Goal: Information Seeking & Learning: Learn about a topic

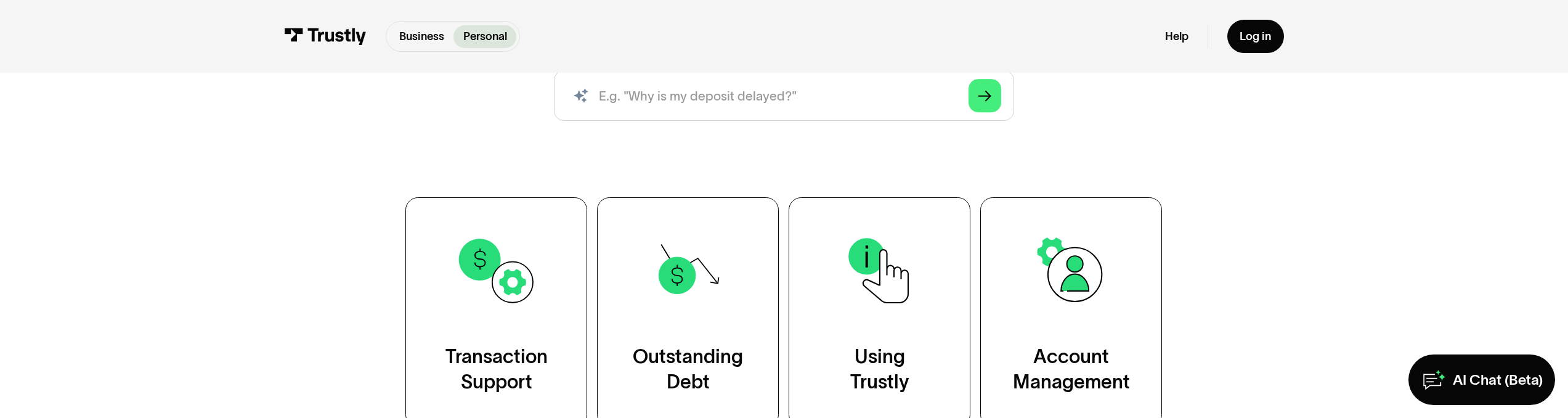
click at [513, 327] on link "Transaction Support" at bounding box center [496, 312] width 181 height 230
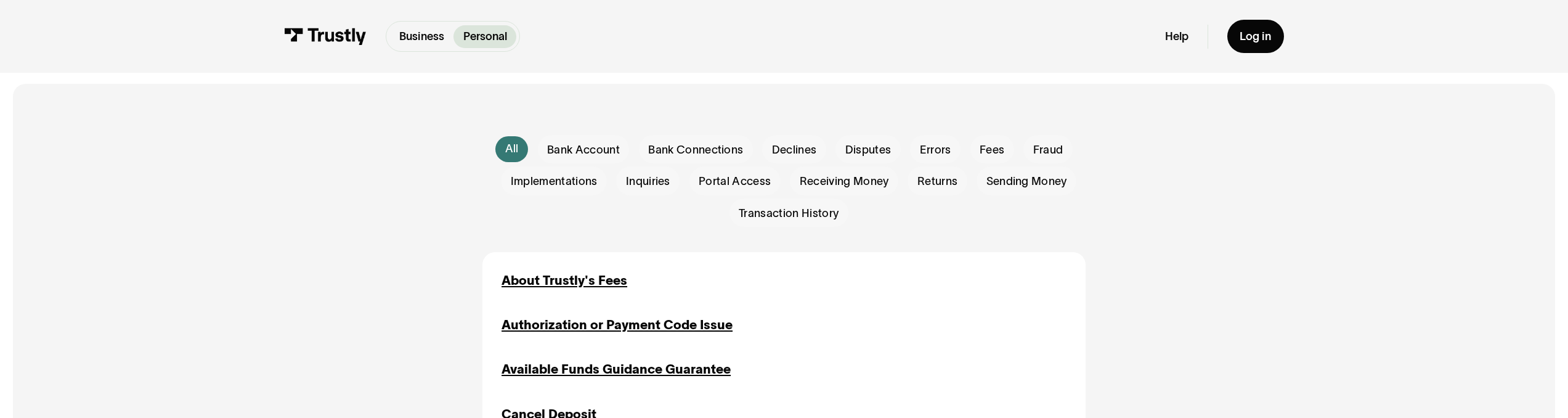
scroll to position [473, 0]
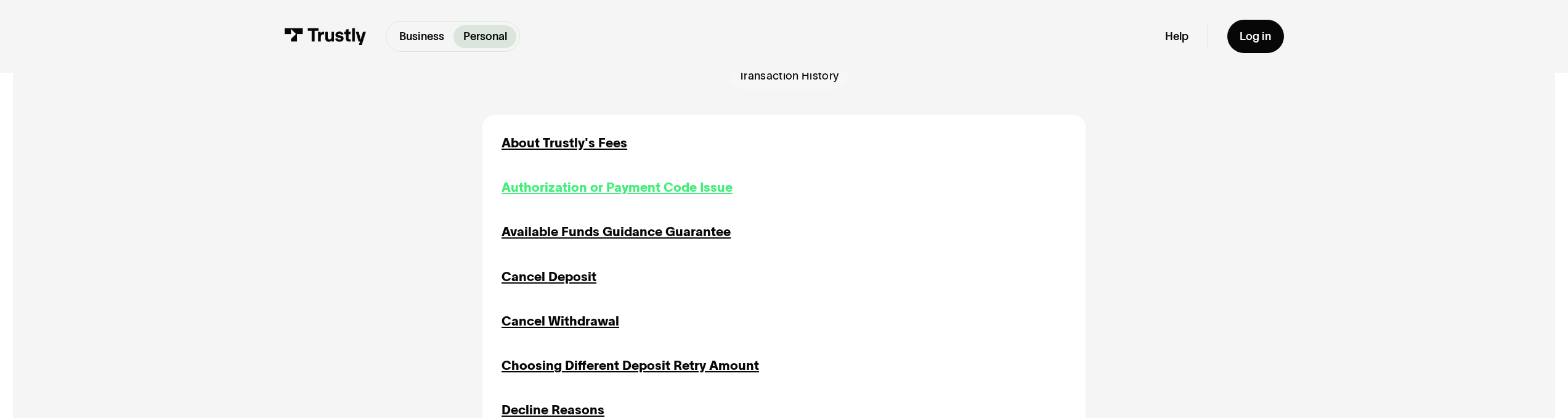
click at [605, 185] on div "Authorization or Payment Code Issue" at bounding box center [617, 187] width 231 height 19
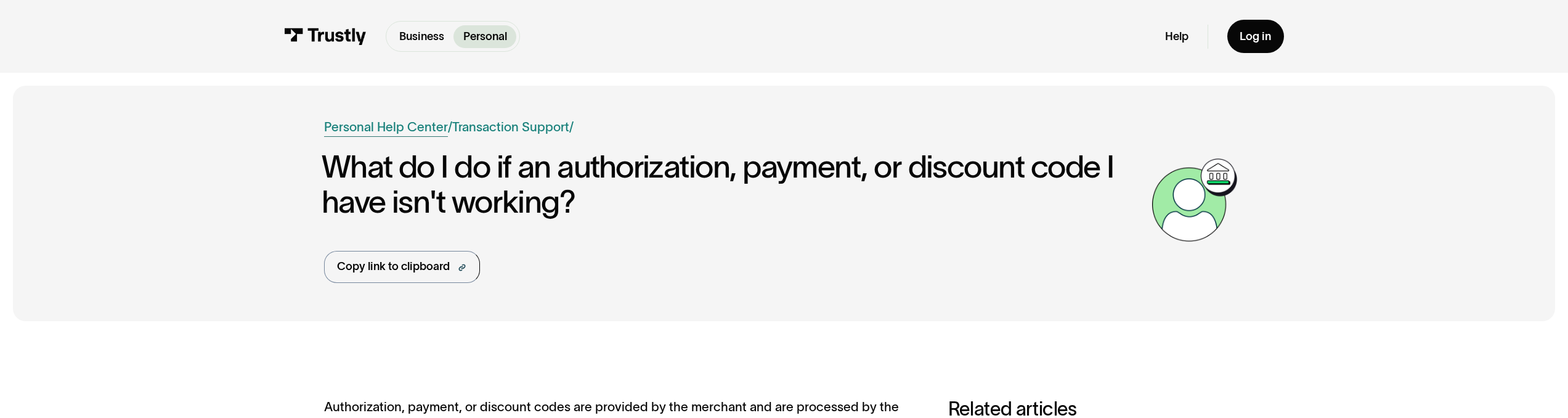
click at [398, 129] on link "Personal Help Center" at bounding box center [386, 127] width 124 height 19
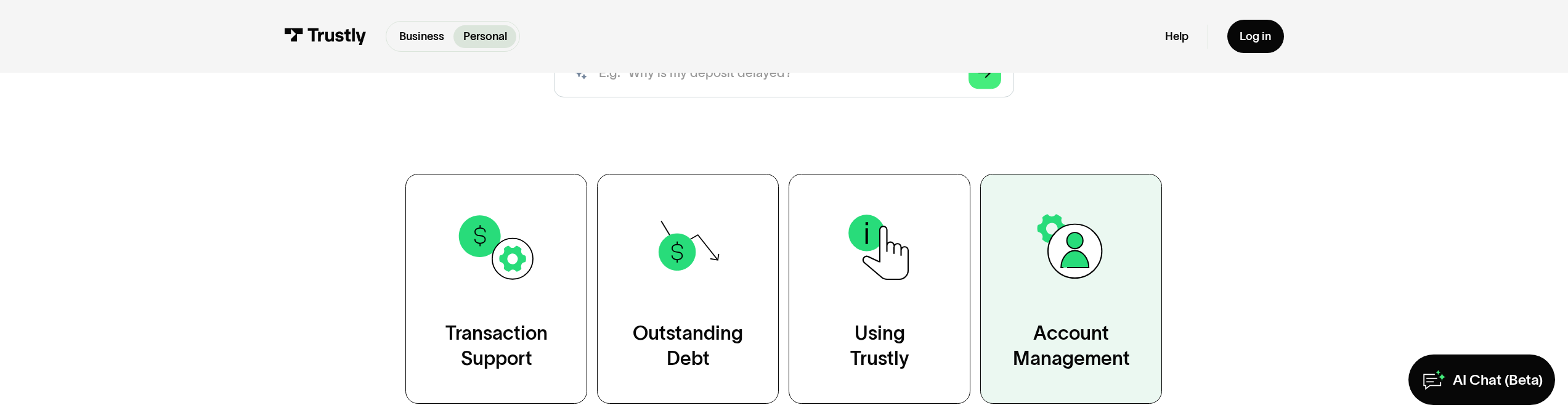
click at [1057, 311] on link "Account Management" at bounding box center [1070, 288] width 181 height 230
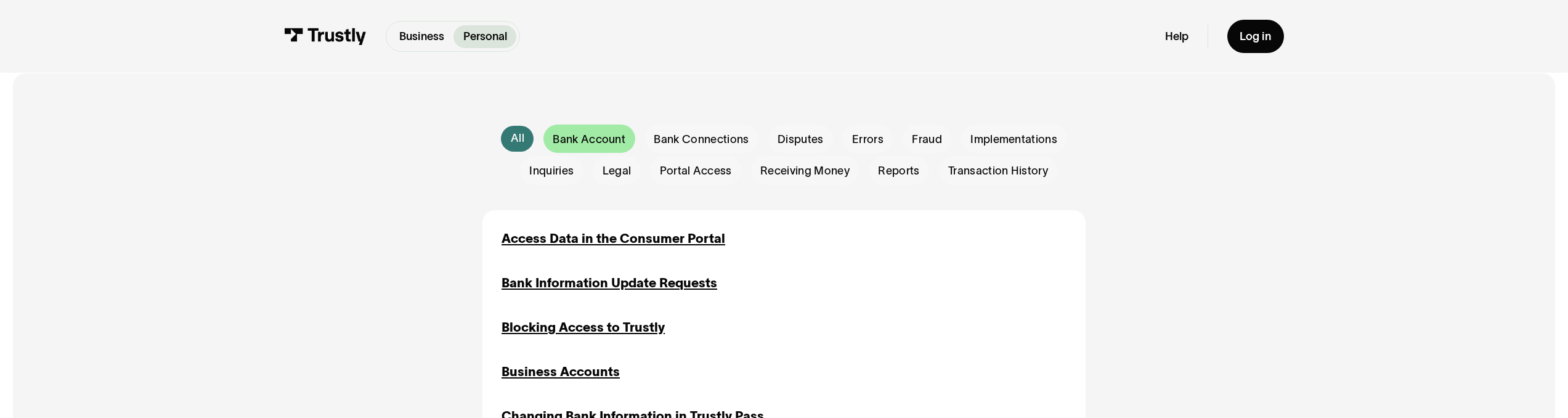
scroll to position [400, 0]
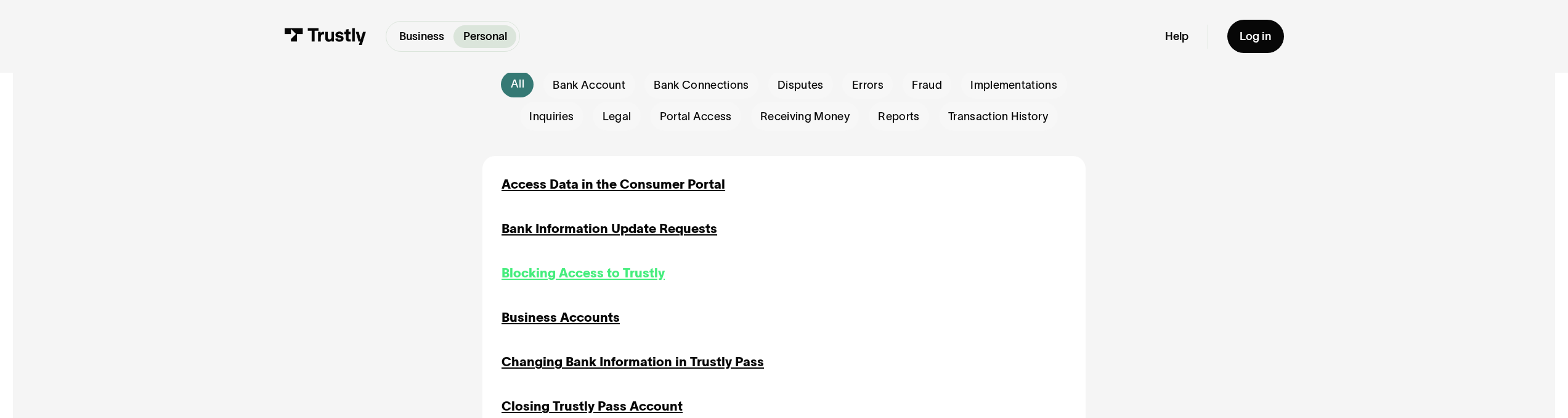
click at [610, 273] on div "Blocking Access to Trustly" at bounding box center [583, 273] width 163 height 19
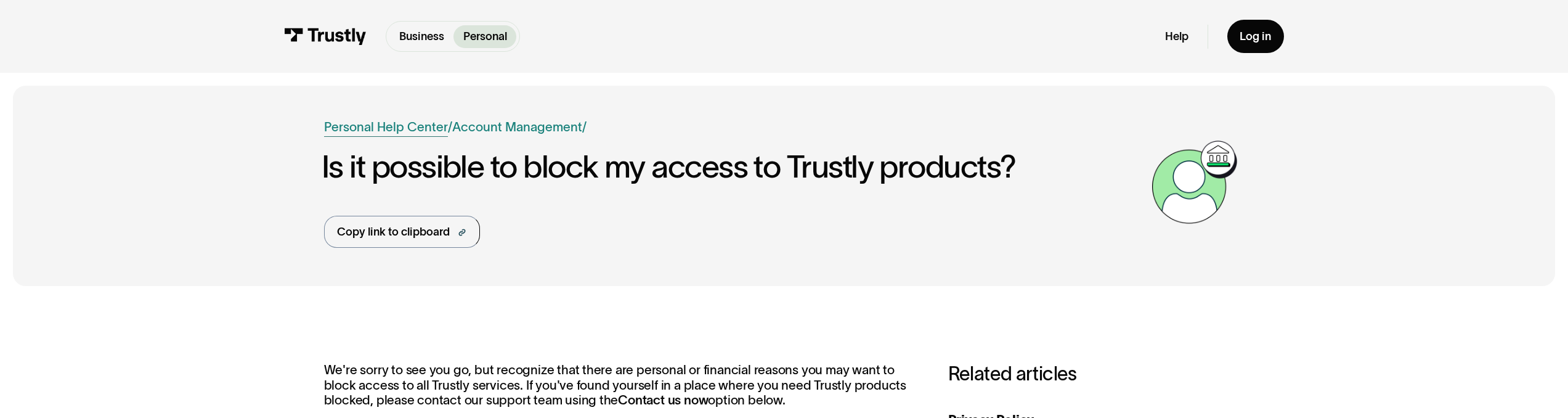
click at [424, 130] on link "Personal Help Center" at bounding box center [386, 127] width 124 height 19
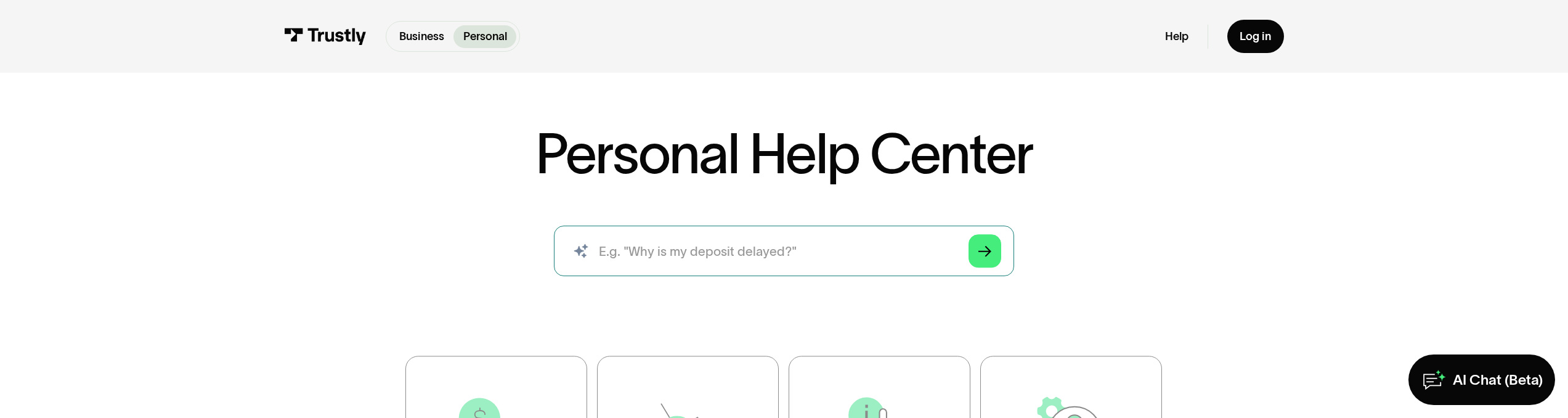
scroll to position [257, 0]
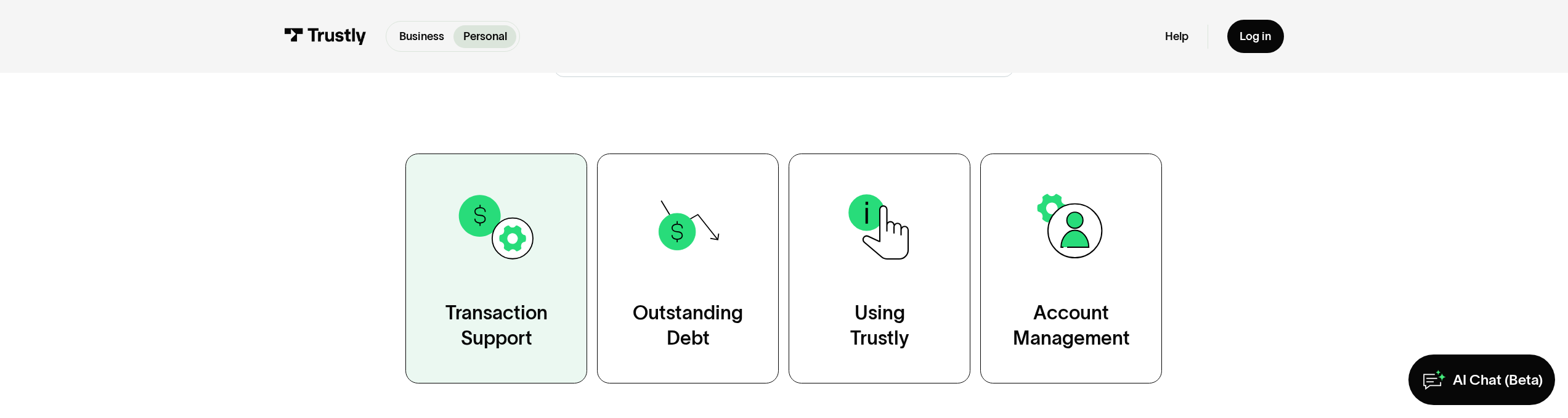
click at [458, 287] on link "Transaction Support" at bounding box center [496, 268] width 181 height 230
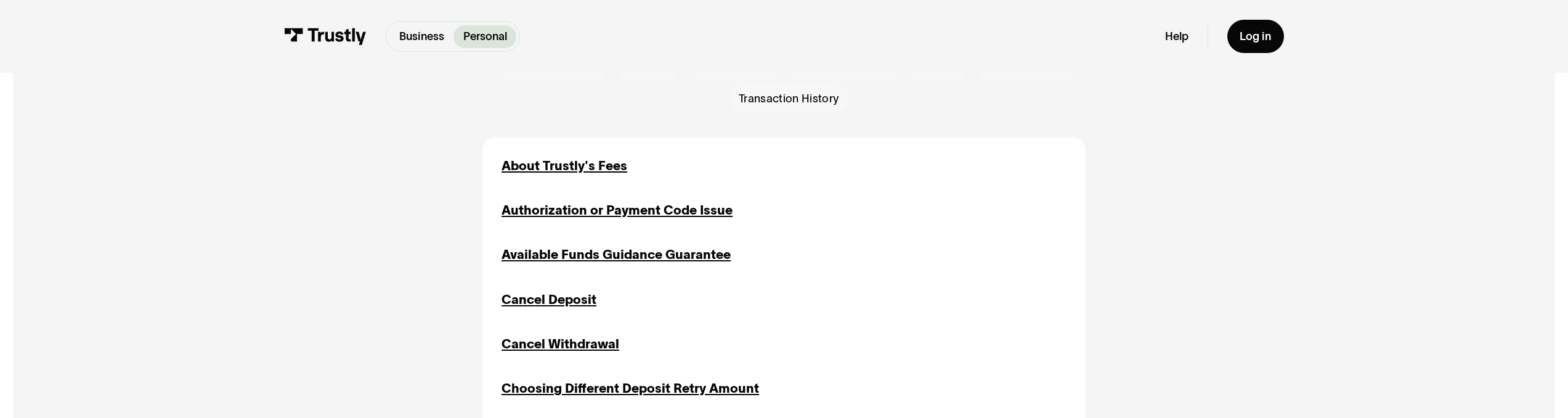
scroll to position [793, 0]
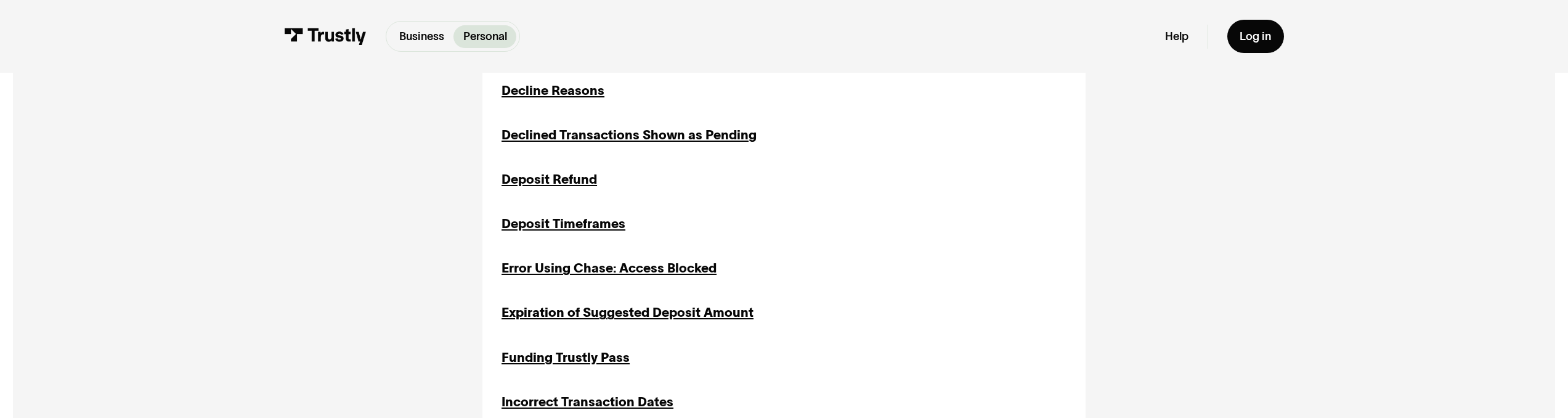
click at [544, 186] on div "Deposit Refund" at bounding box center [549, 179] width 95 height 19
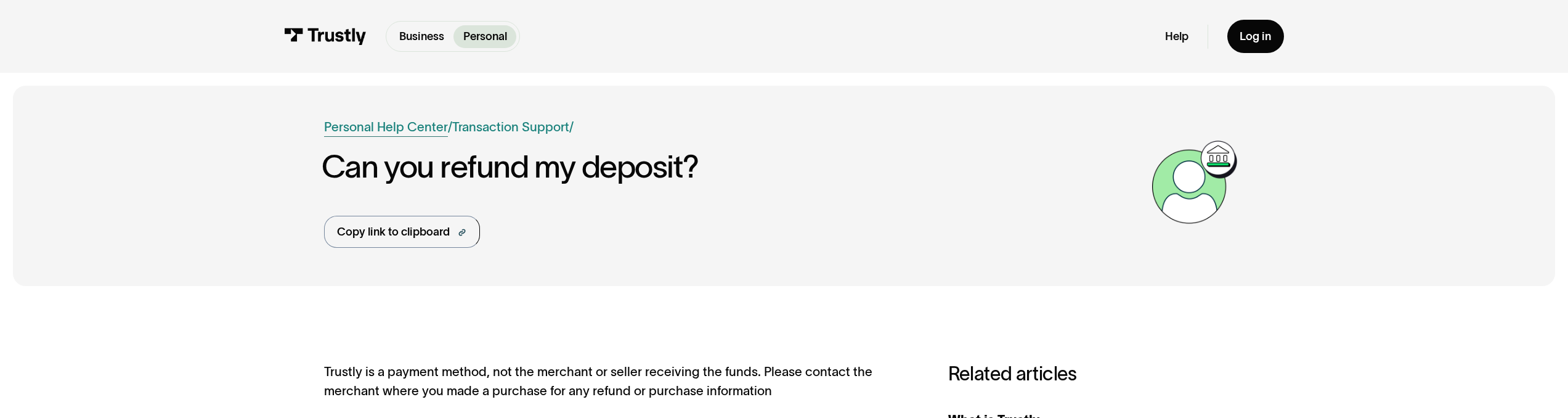
click at [425, 125] on link "Personal Help Center" at bounding box center [386, 127] width 124 height 19
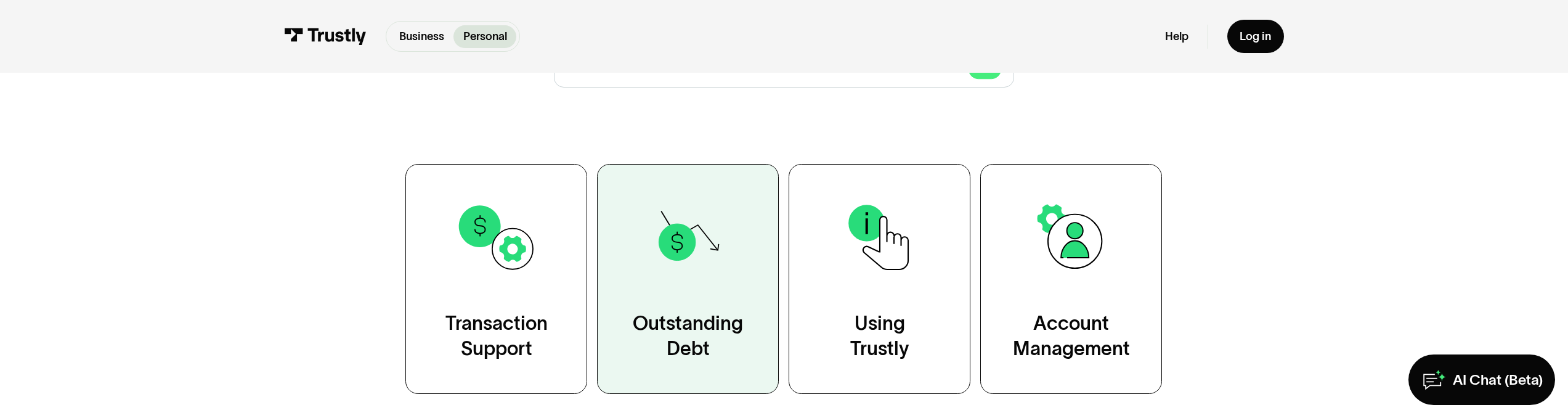
click at [742, 303] on link "Outstanding Debt" at bounding box center [687, 278] width 181 height 230
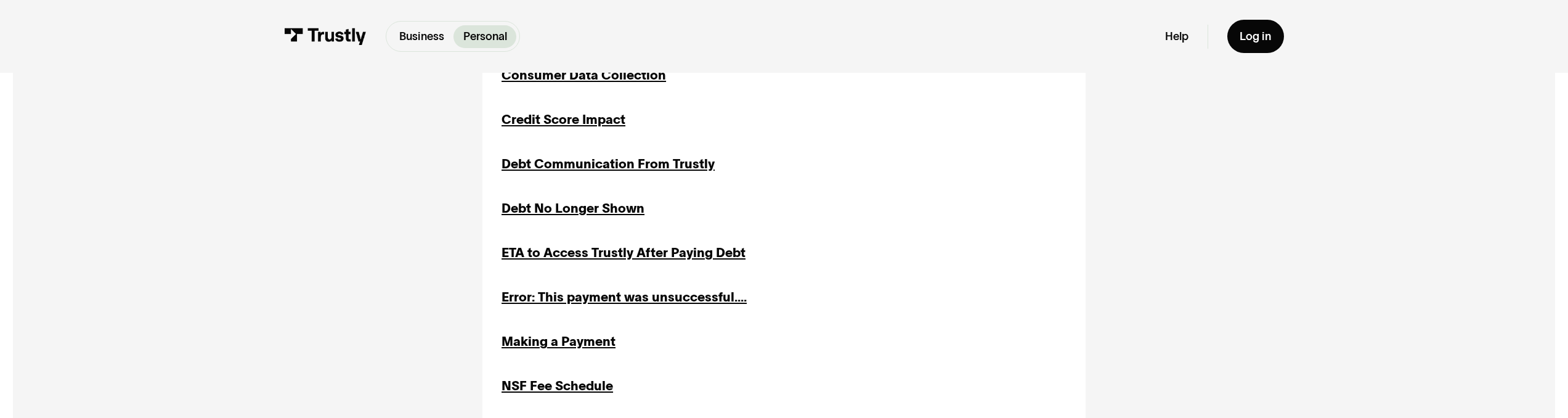
scroll to position [742, 0]
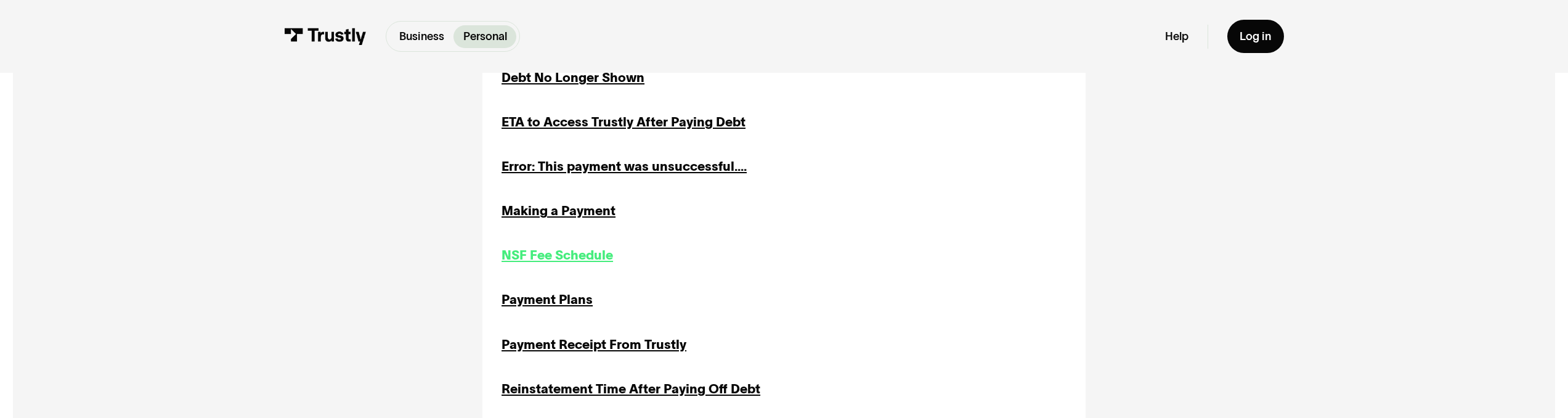
click at [539, 265] on div "NSF Fee Schedule" at bounding box center [557, 255] width 111 height 19
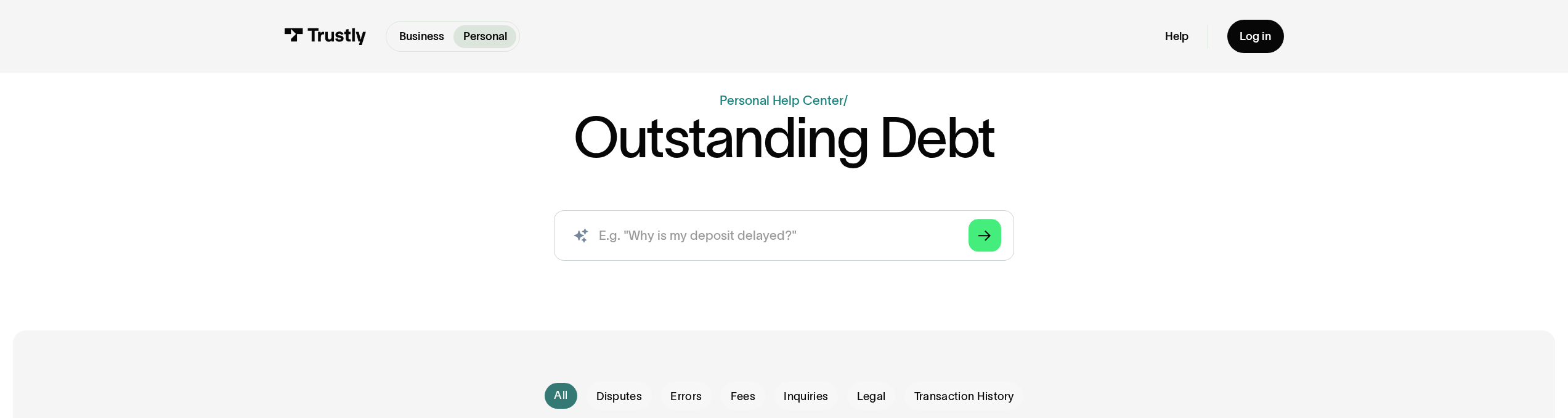
scroll to position [64, 0]
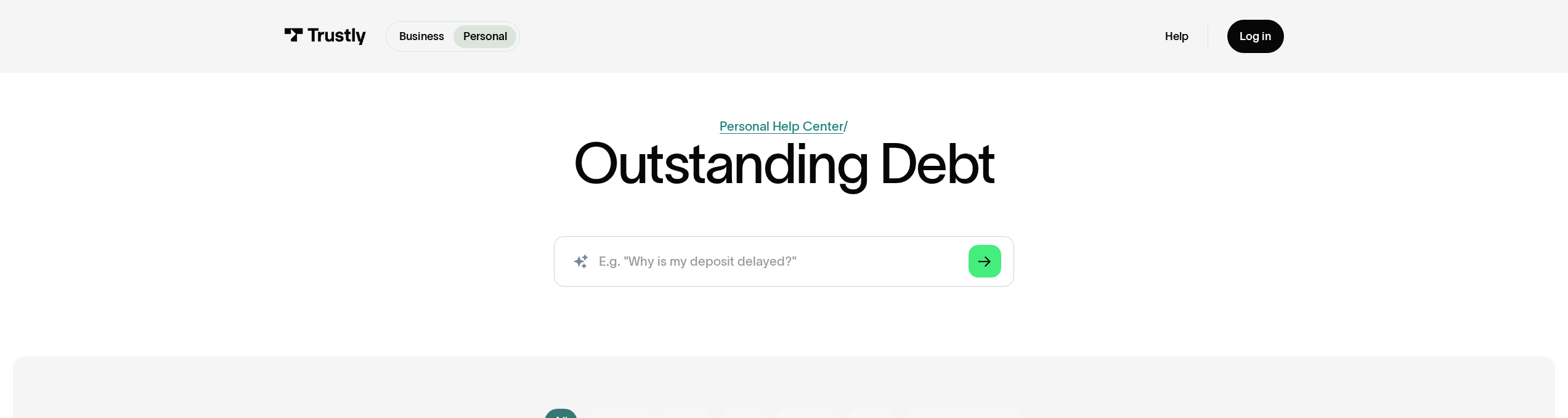
click at [767, 128] on link "Personal Help Center" at bounding box center [782, 125] width 124 height 14
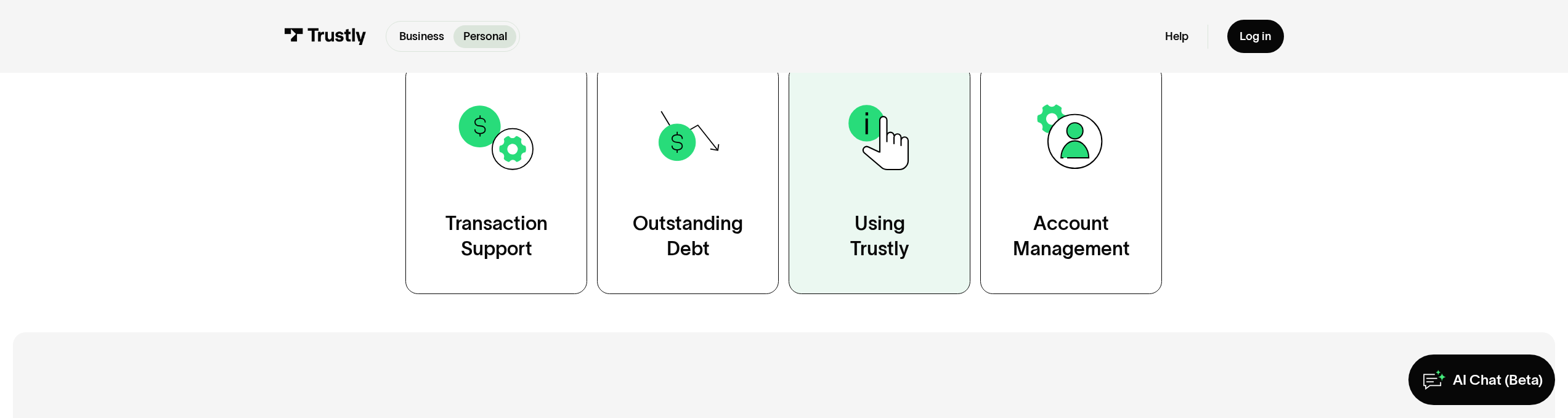
click at [875, 200] on link "Using Trustly" at bounding box center [879, 179] width 181 height 230
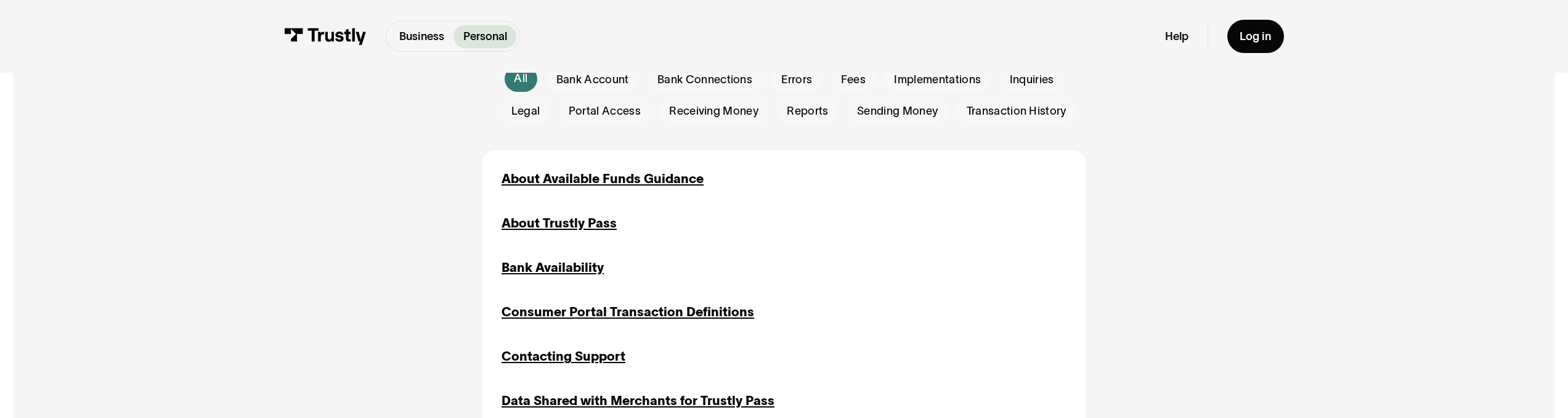
scroll to position [409, 0]
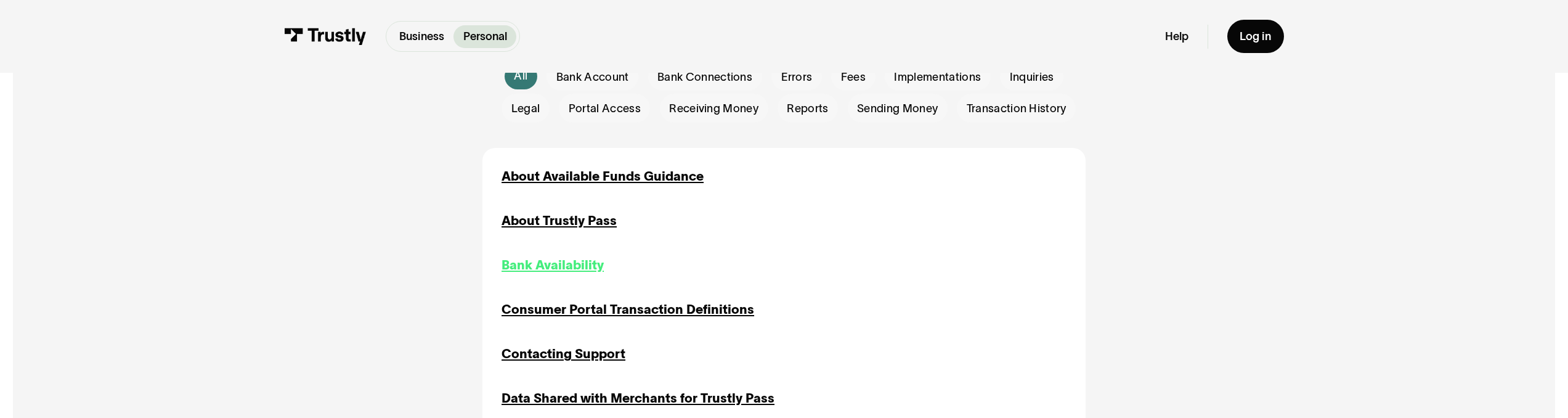
click at [584, 266] on div "Bank Availability" at bounding box center [553, 265] width 102 height 19
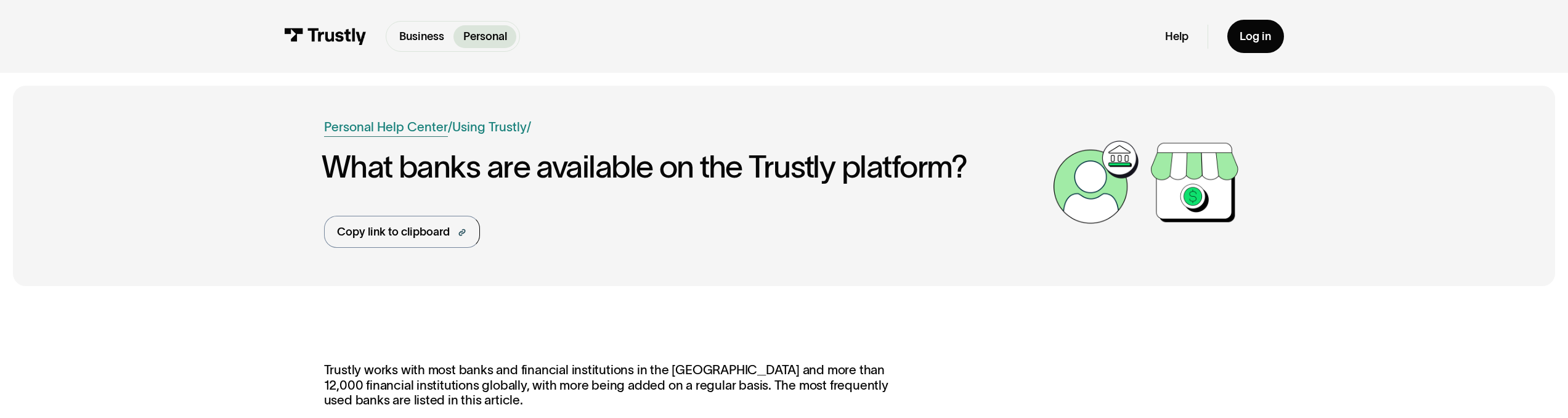
click at [416, 125] on link "Personal Help Center" at bounding box center [386, 127] width 124 height 19
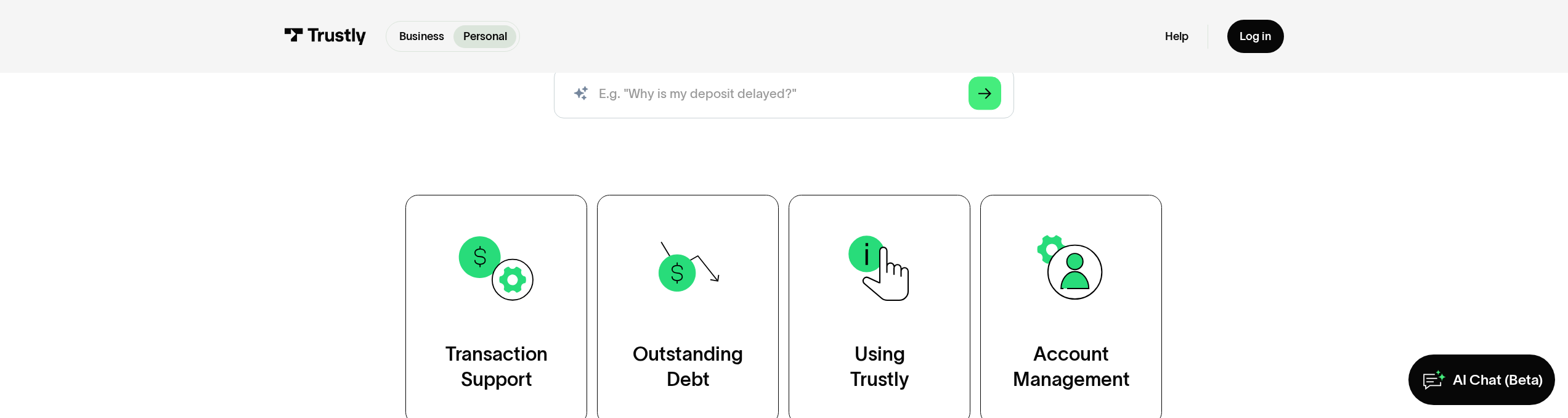
scroll to position [320, 0]
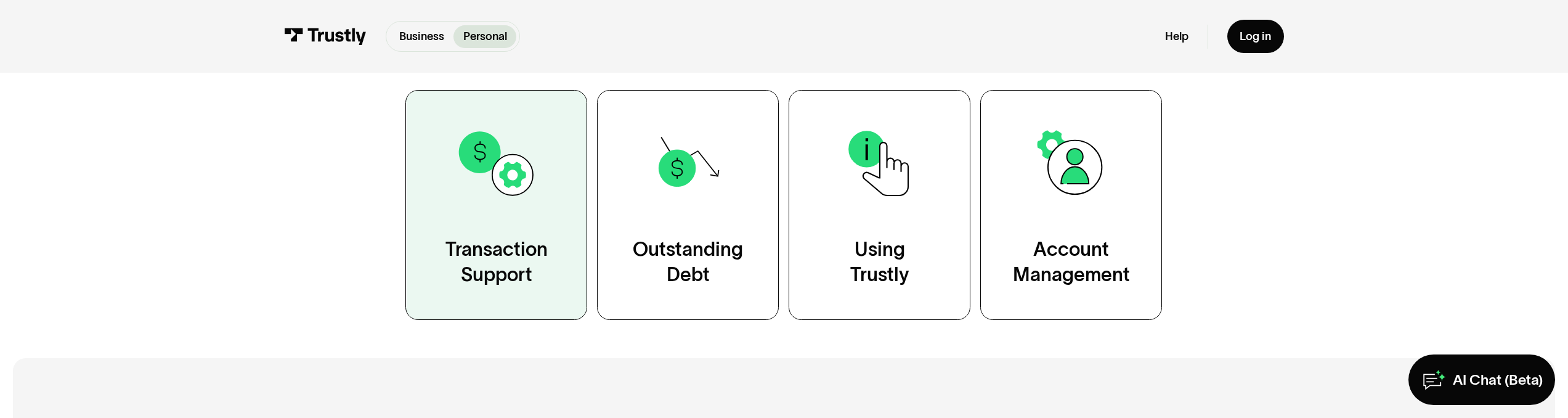
click at [513, 263] on div "Transaction Support" at bounding box center [497, 262] width 102 height 50
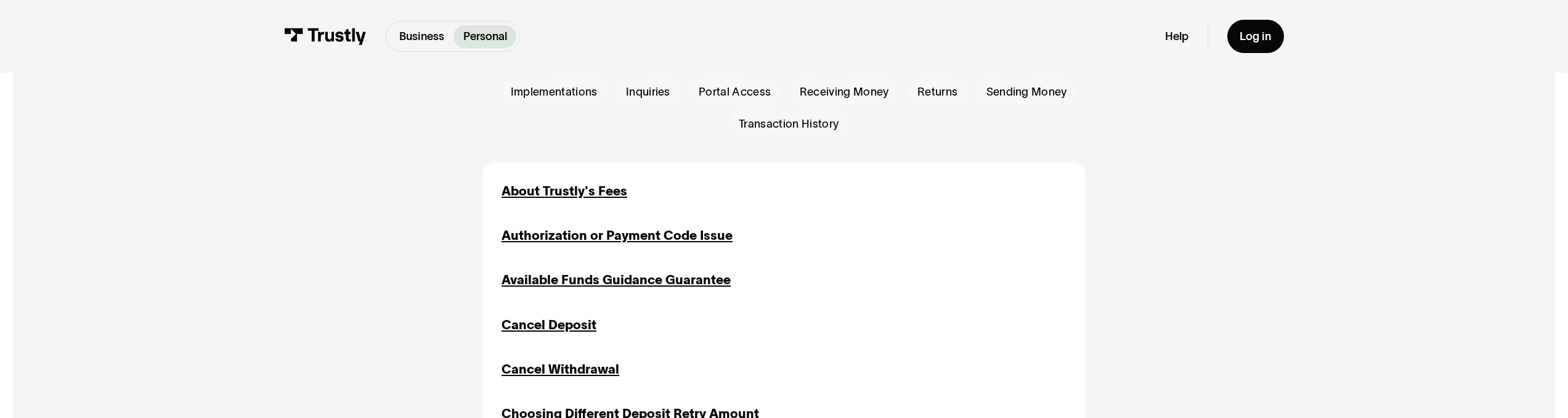
scroll to position [478, 0]
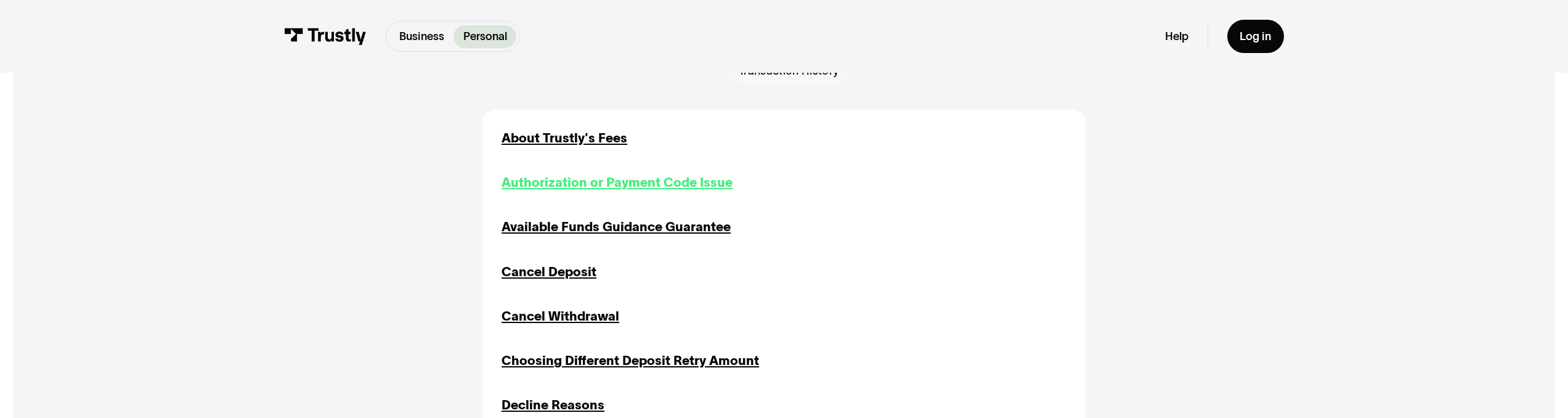
click at [541, 184] on div "Authorization or Payment Code Issue" at bounding box center [617, 182] width 231 height 19
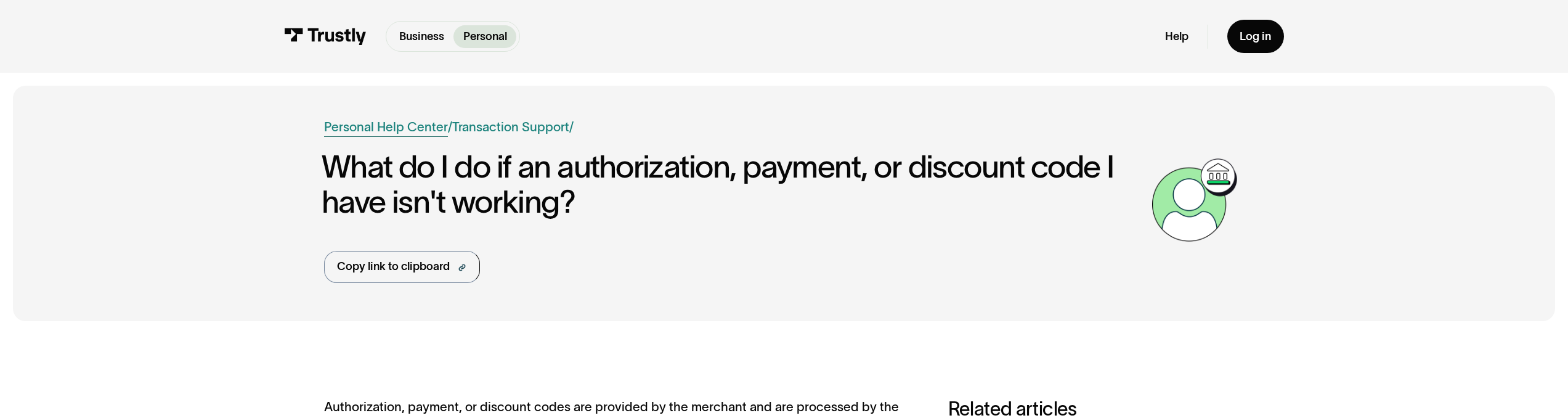
click at [397, 120] on link "Personal Help Center" at bounding box center [386, 127] width 124 height 19
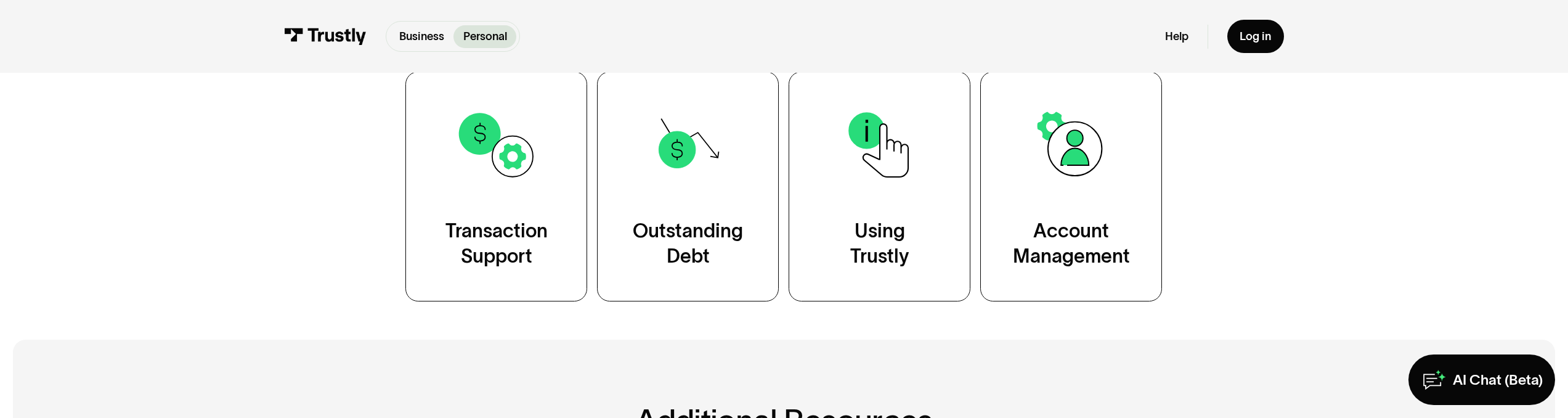
scroll to position [324, 0]
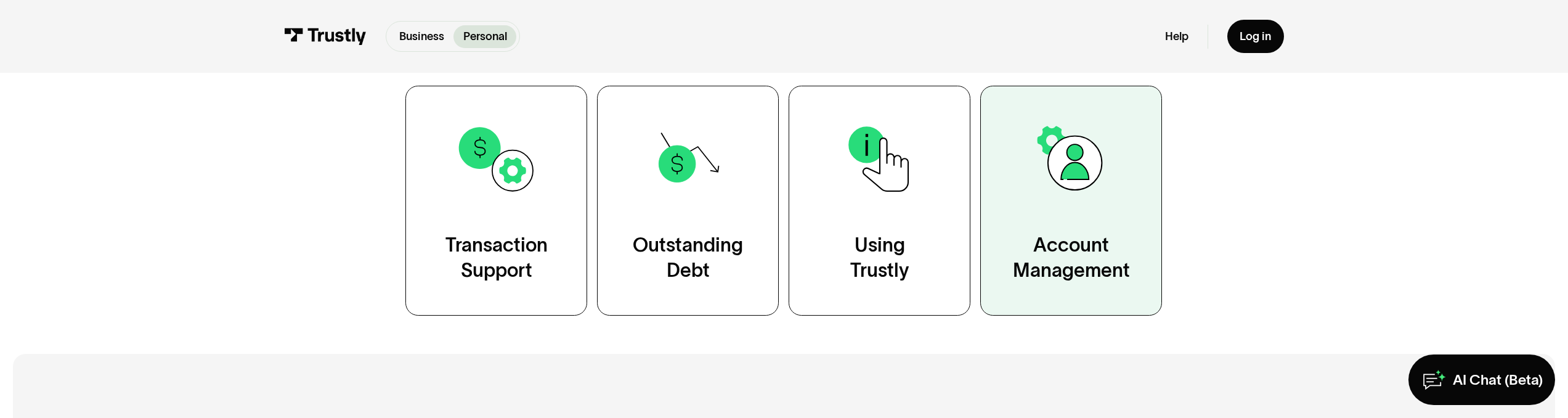
click at [1079, 239] on div "Account Management" at bounding box center [1071, 257] width 117 height 50
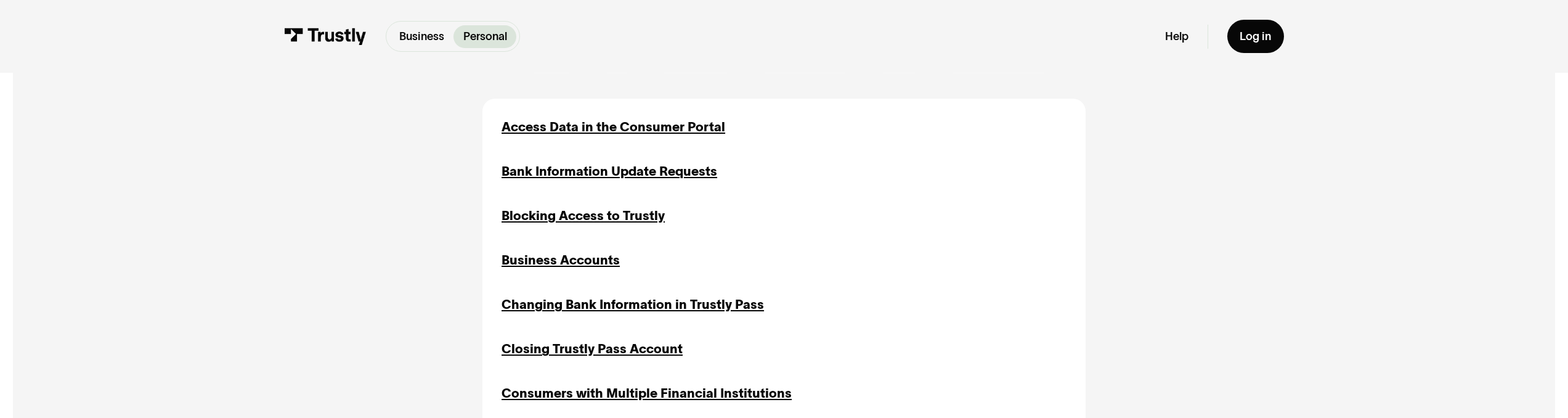
scroll to position [350, 0]
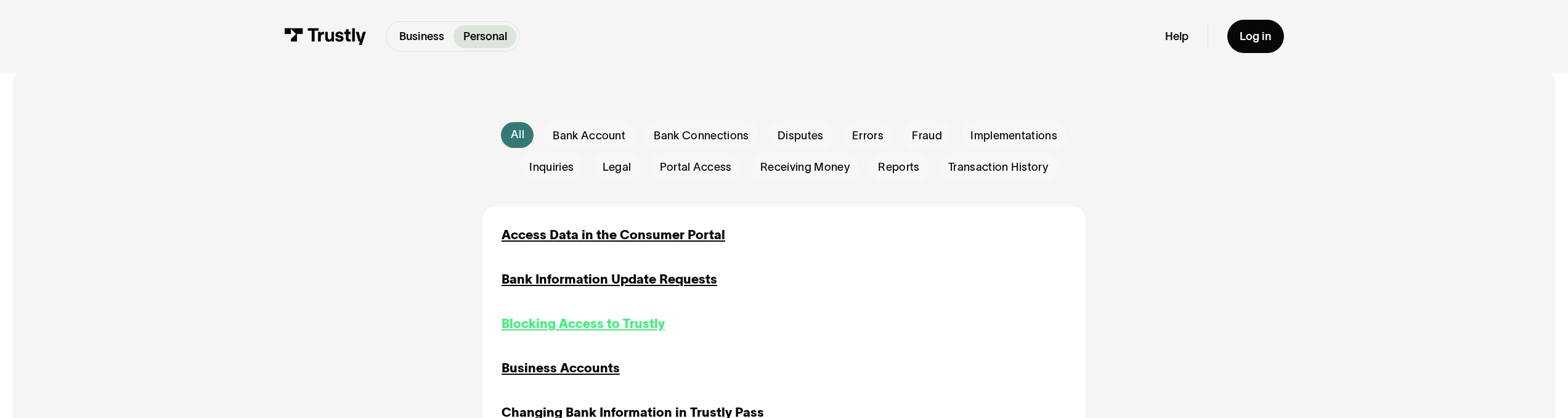
click at [591, 321] on div "Blocking Access to Trustly" at bounding box center [583, 324] width 163 height 19
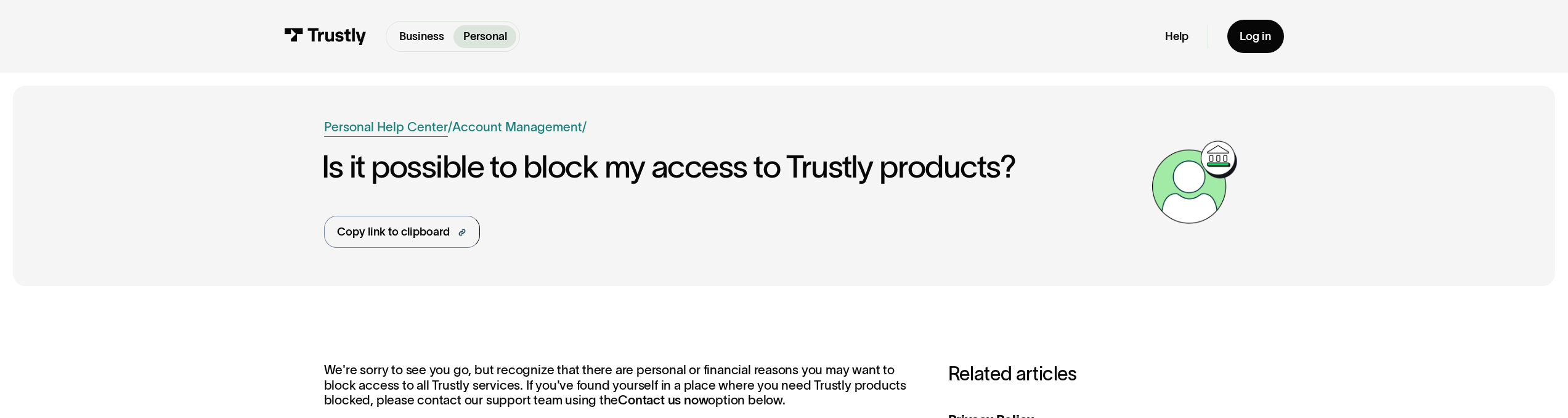
click at [377, 132] on link "Personal Help Center" at bounding box center [386, 127] width 124 height 19
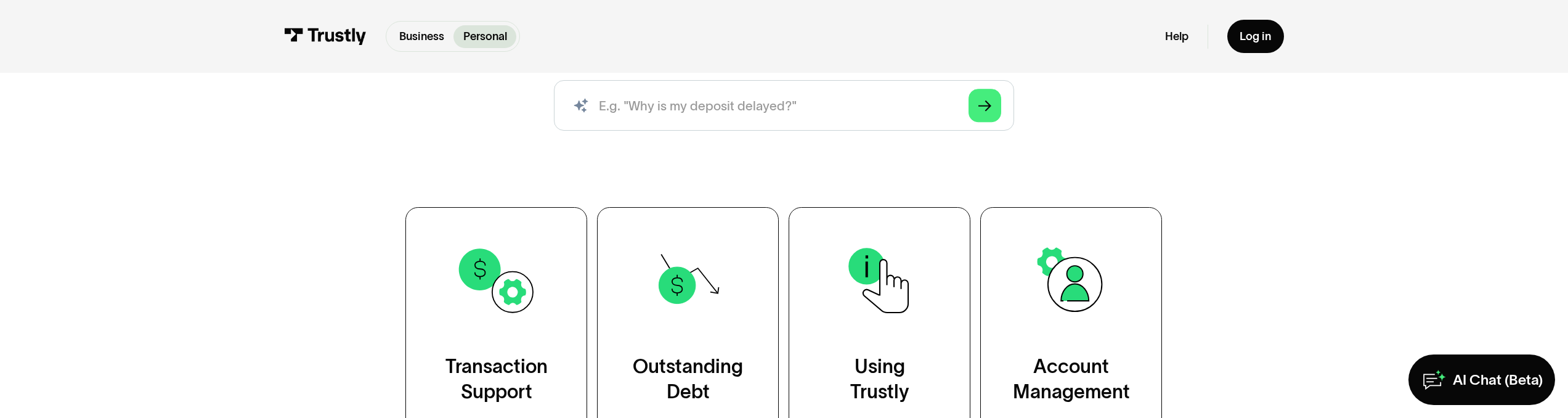
scroll to position [370, 0]
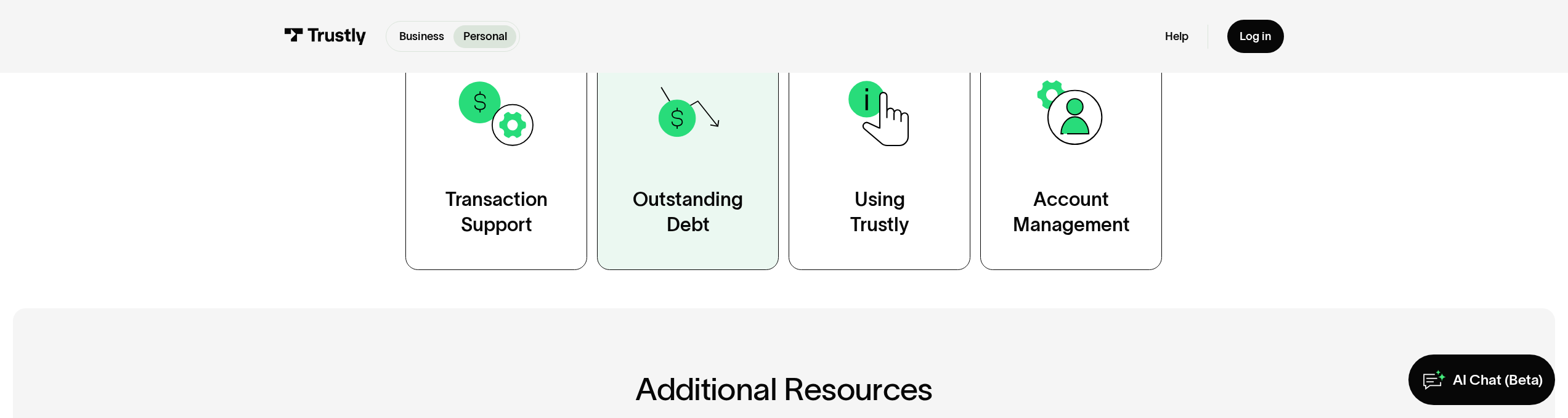
click at [706, 181] on link "Outstanding Debt" at bounding box center [687, 155] width 181 height 230
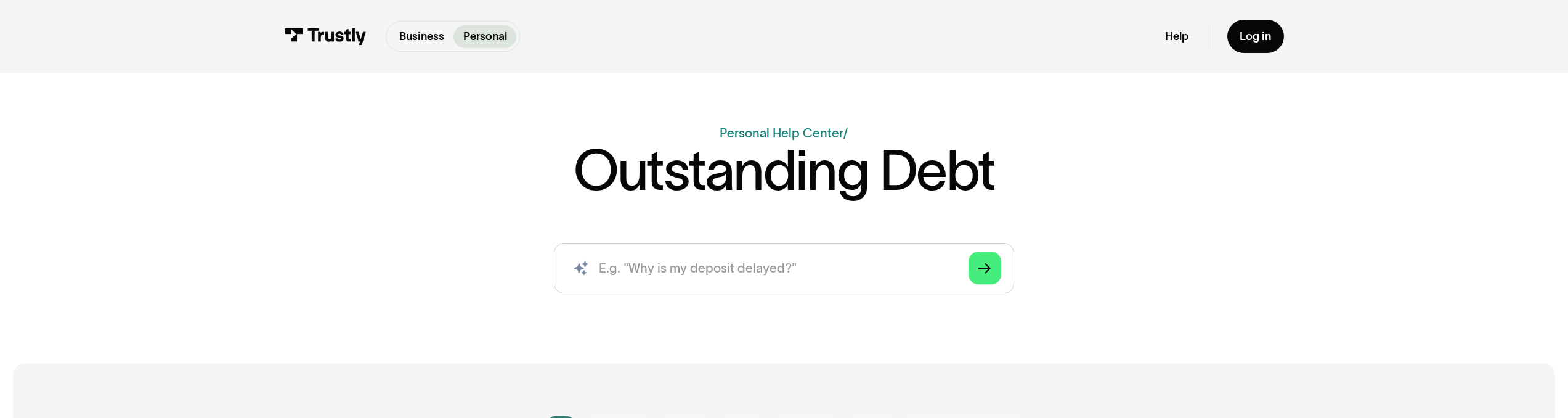
scroll to position [118, 0]
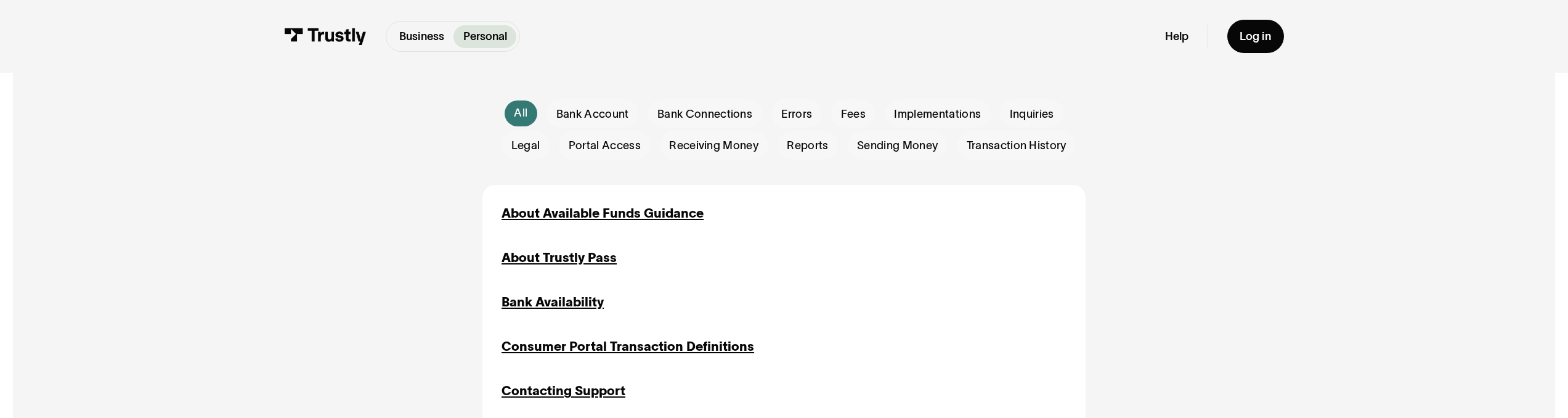
scroll to position [299, 0]
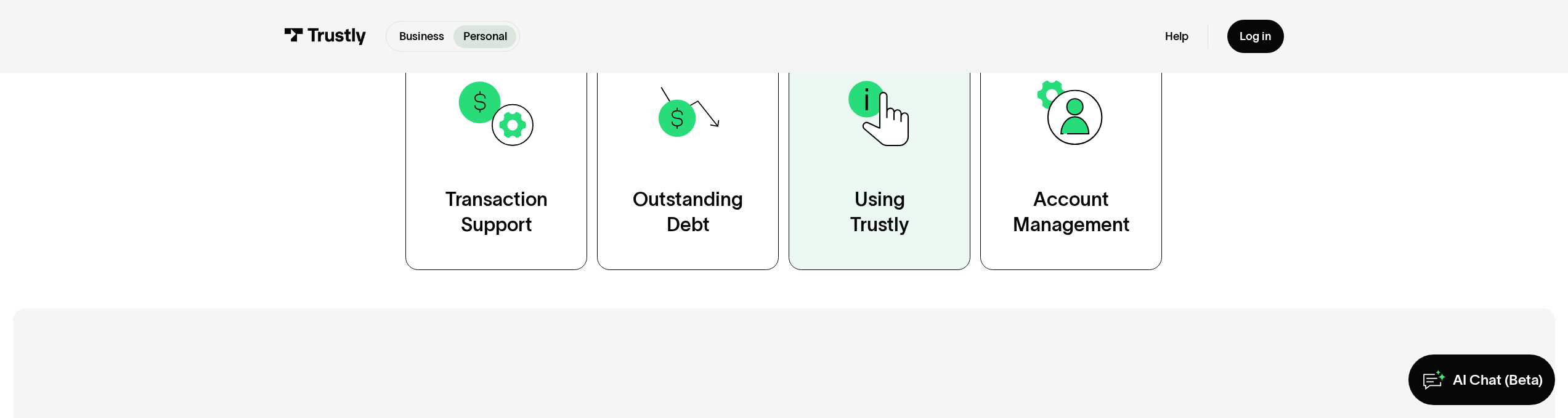
click at [880, 184] on link "Using Trustly" at bounding box center [879, 155] width 181 height 230
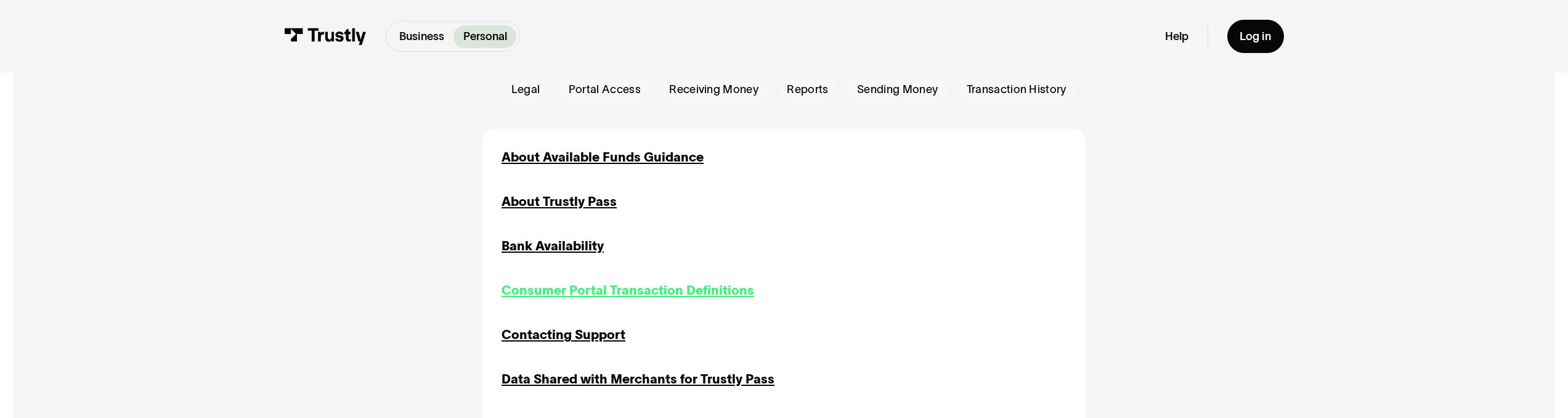
scroll to position [433, 0]
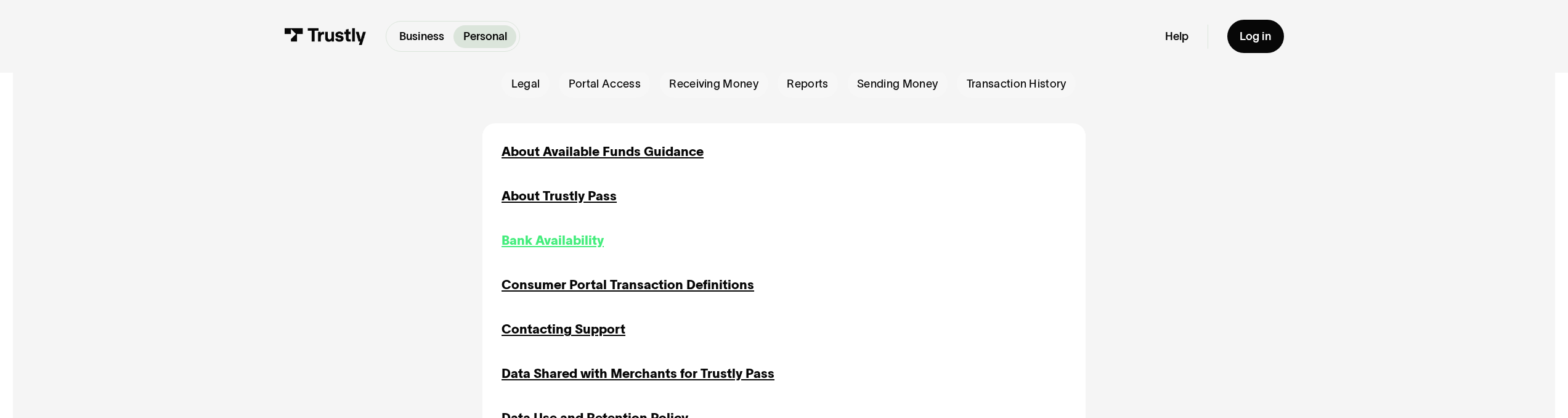
click at [561, 246] on div "Bank Availability" at bounding box center [553, 240] width 102 height 19
click at [574, 202] on div "About Trustly Pass" at bounding box center [559, 196] width 115 height 19
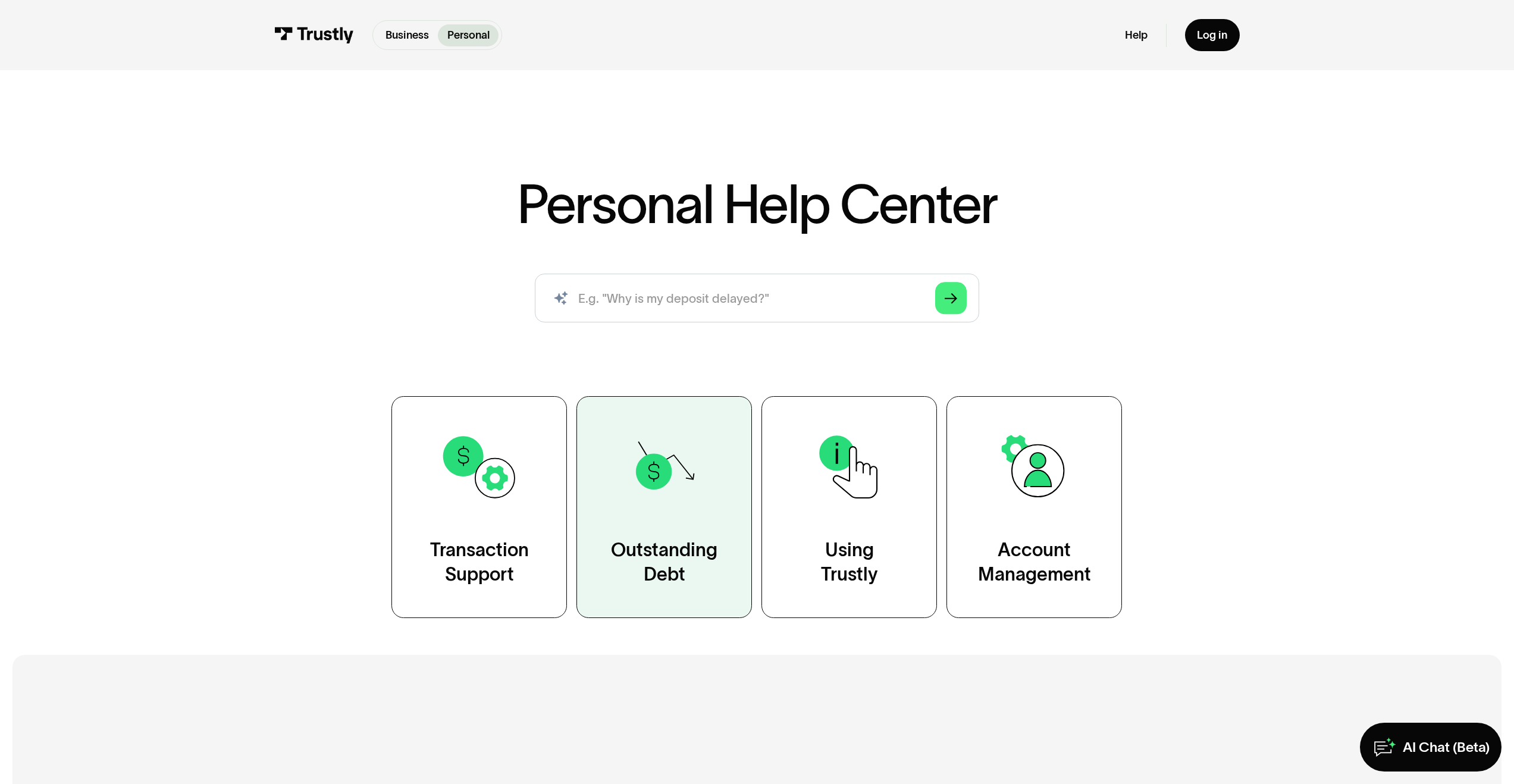
click at [716, 554] on div "Outstanding Debt" at bounding box center [665, 562] width 107 height 48
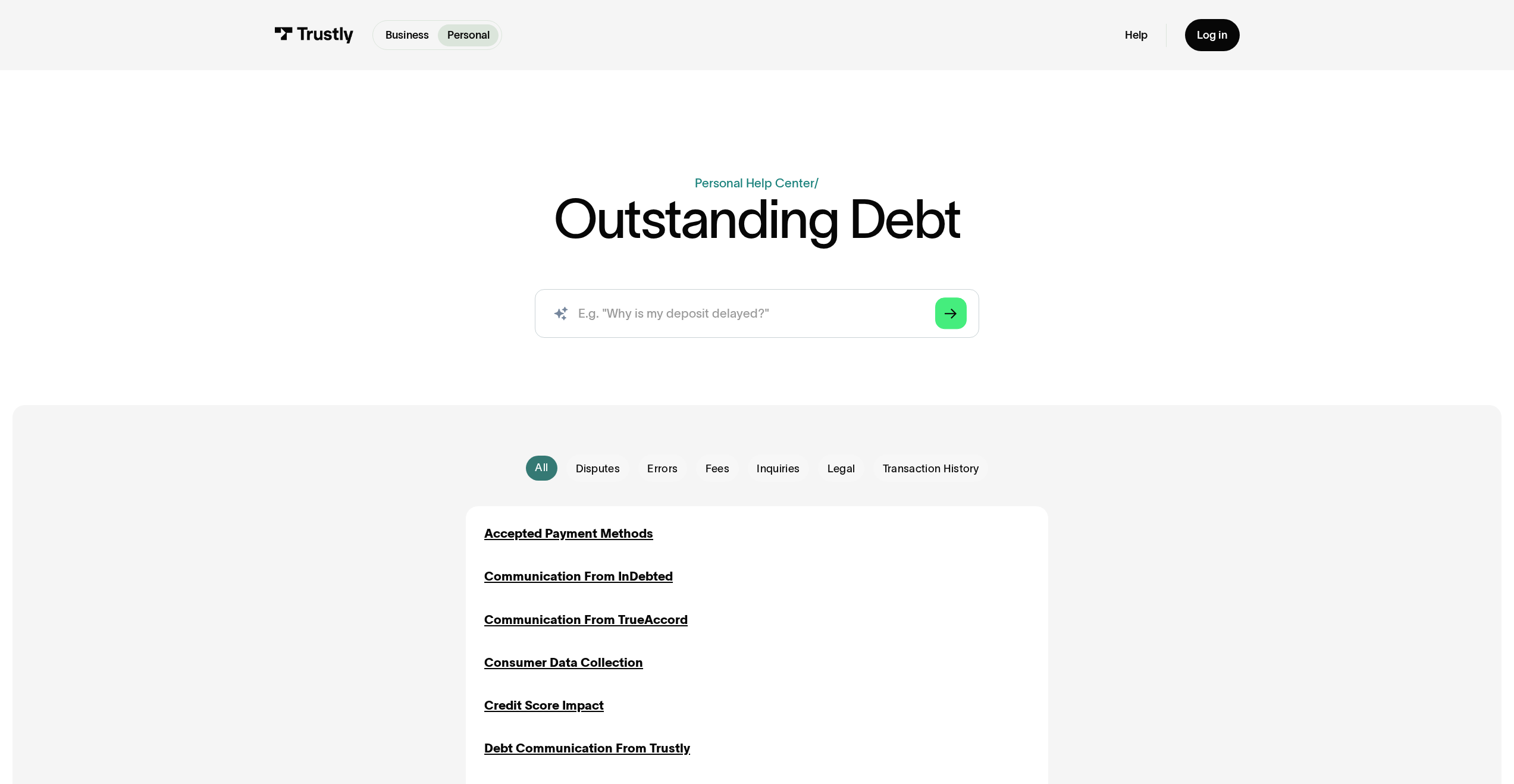
click at [324, 19] on div "Business Personal Business Personal Help Log in Business Personal Help Log in" at bounding box center [757, 35] width 966 height 70
click at [333, 29] on img at bounding box center [314, 35] width 80 height 17
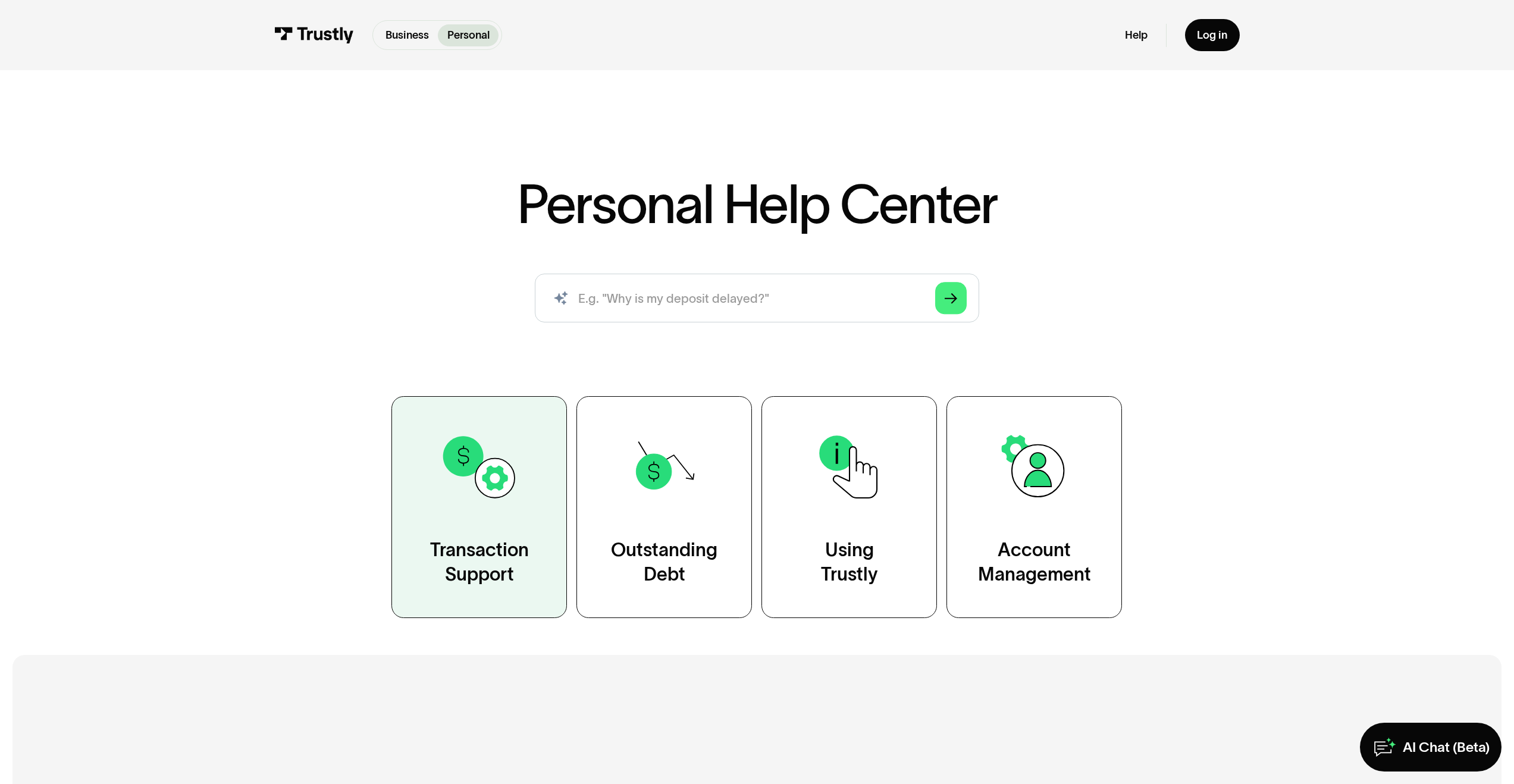
click at [539, 512] on link "Transaction Support" at bounding box center [479, 507] width 175 height 222
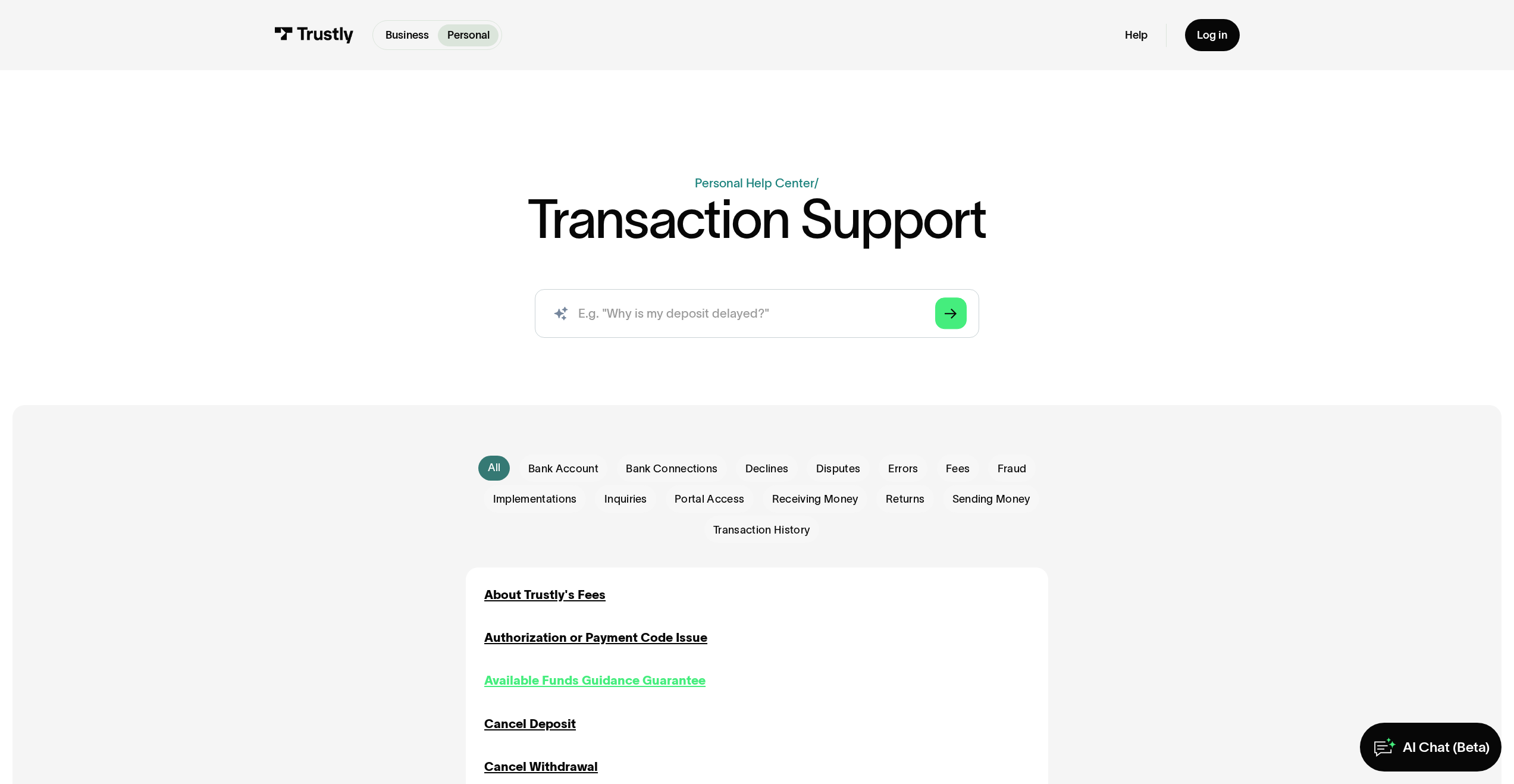
click at [593, 681] on div "Available Funds Guidance Guarantee" at bounding box center [595, 681] width 221 height 19
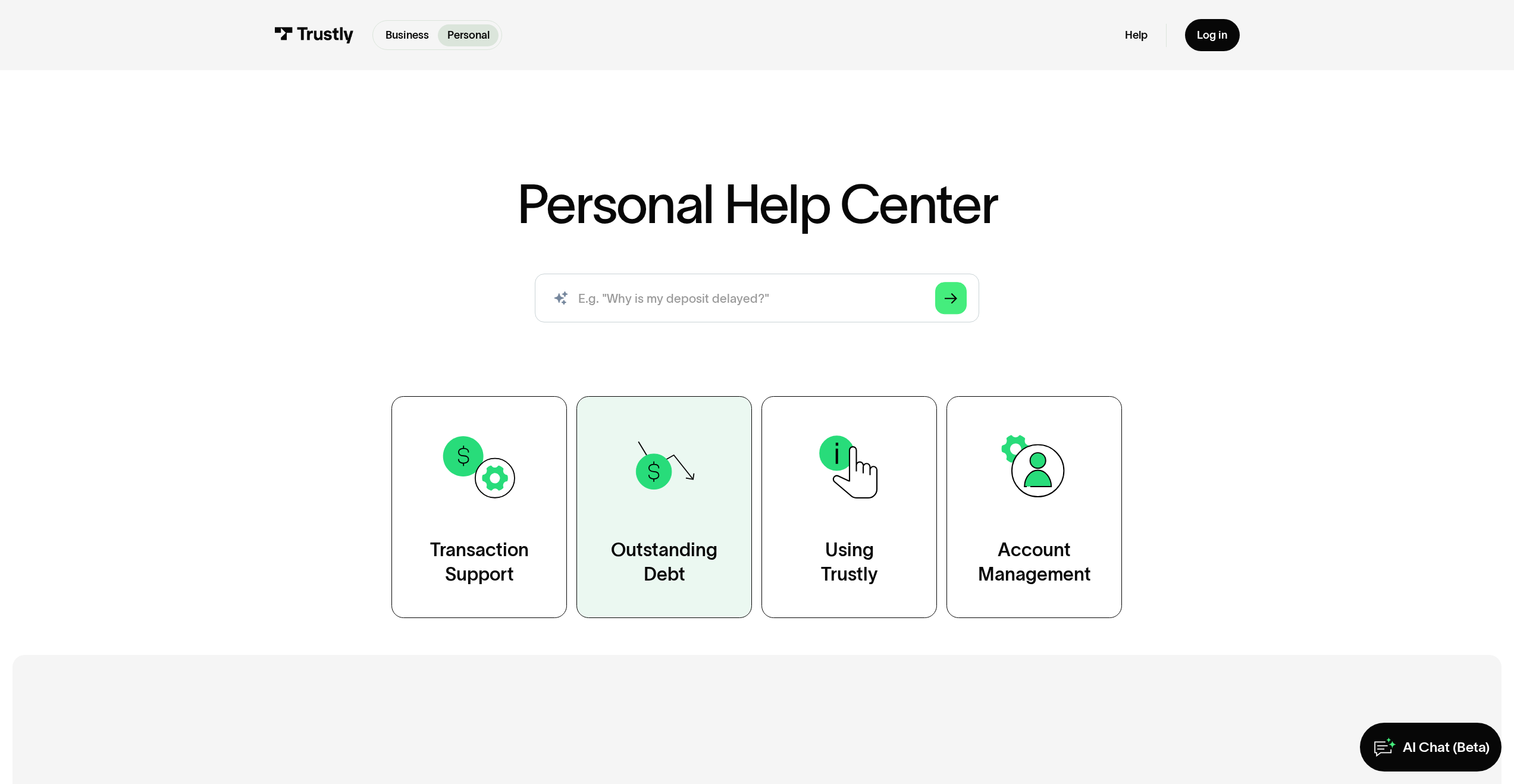
click at [711, 530] on link "Outstanding Debt" at bounding box center [664, 507] width 175 height 222
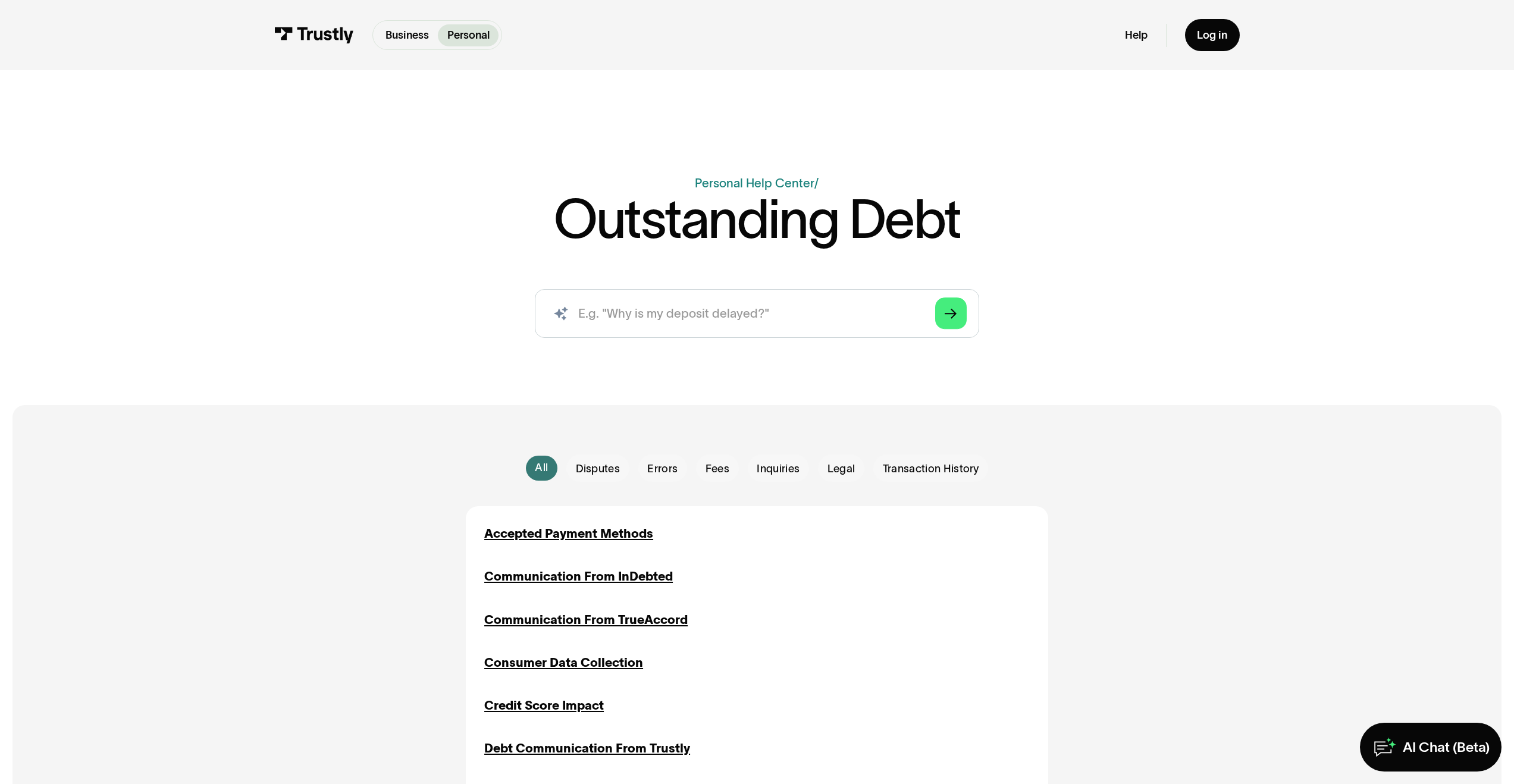
scroll to position [237, 0]
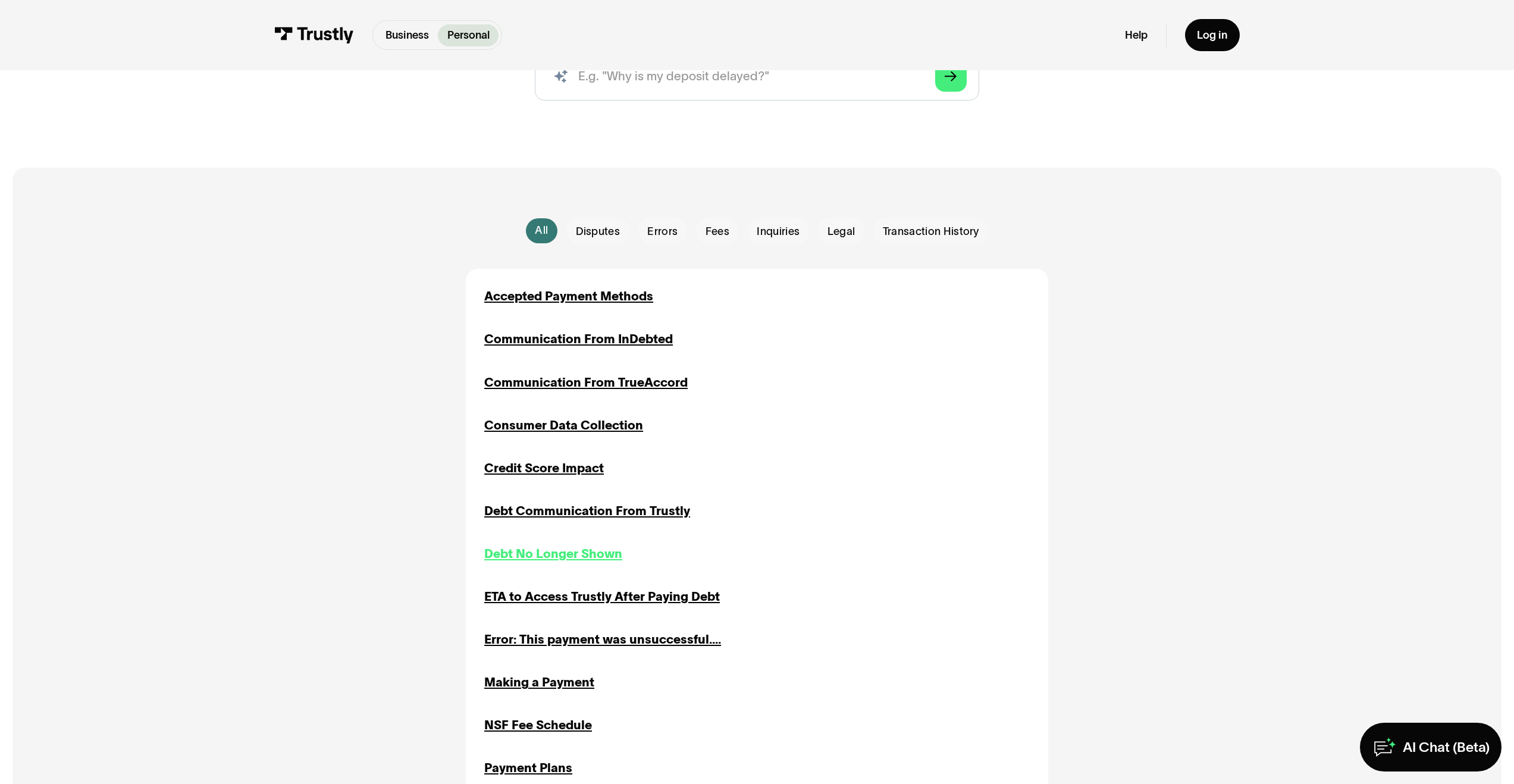
click at [548, 559] on div "Debt No Longer Shown" at bounding box center [553, 554] width 138 height 19
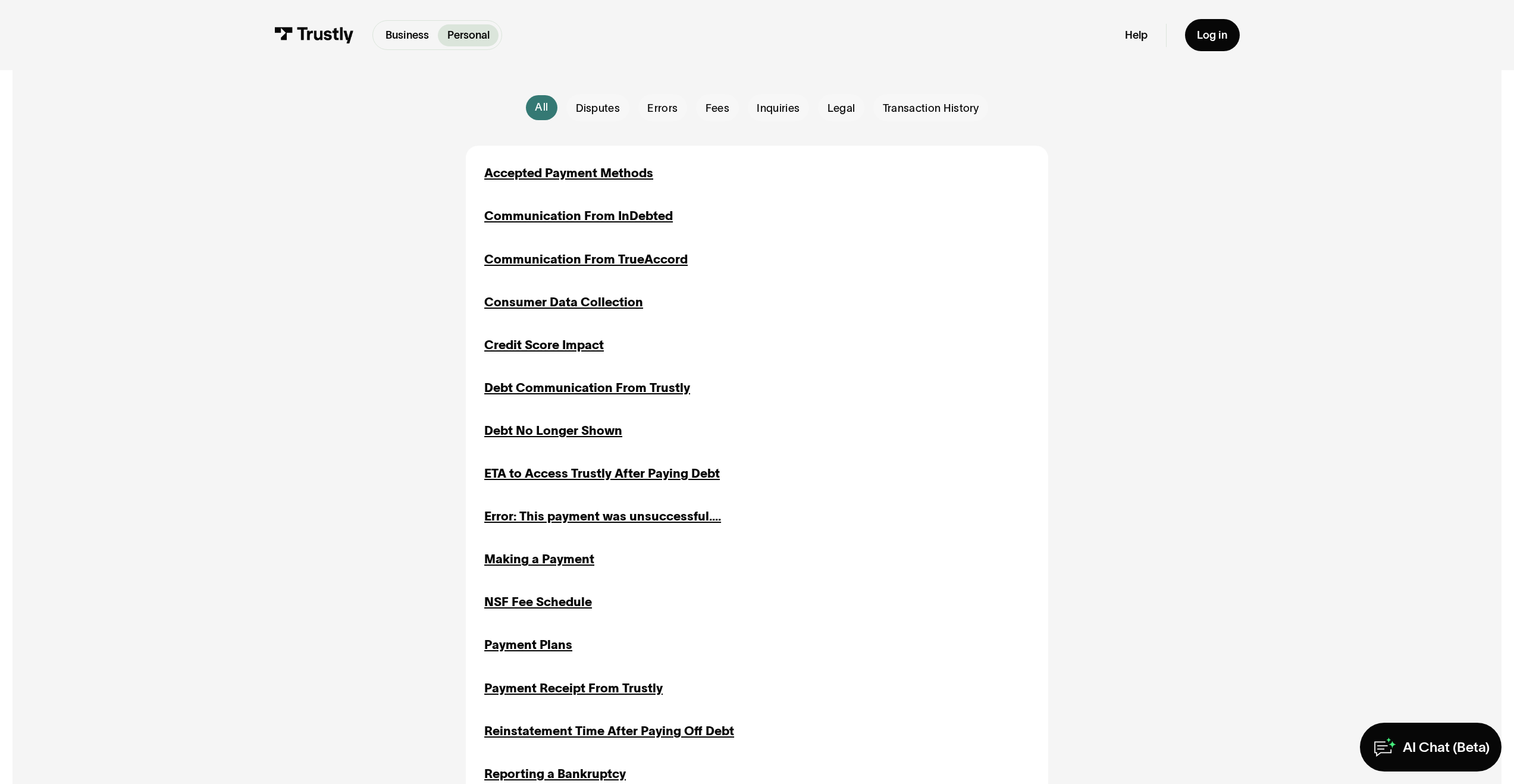
scroll to position [645, 0]
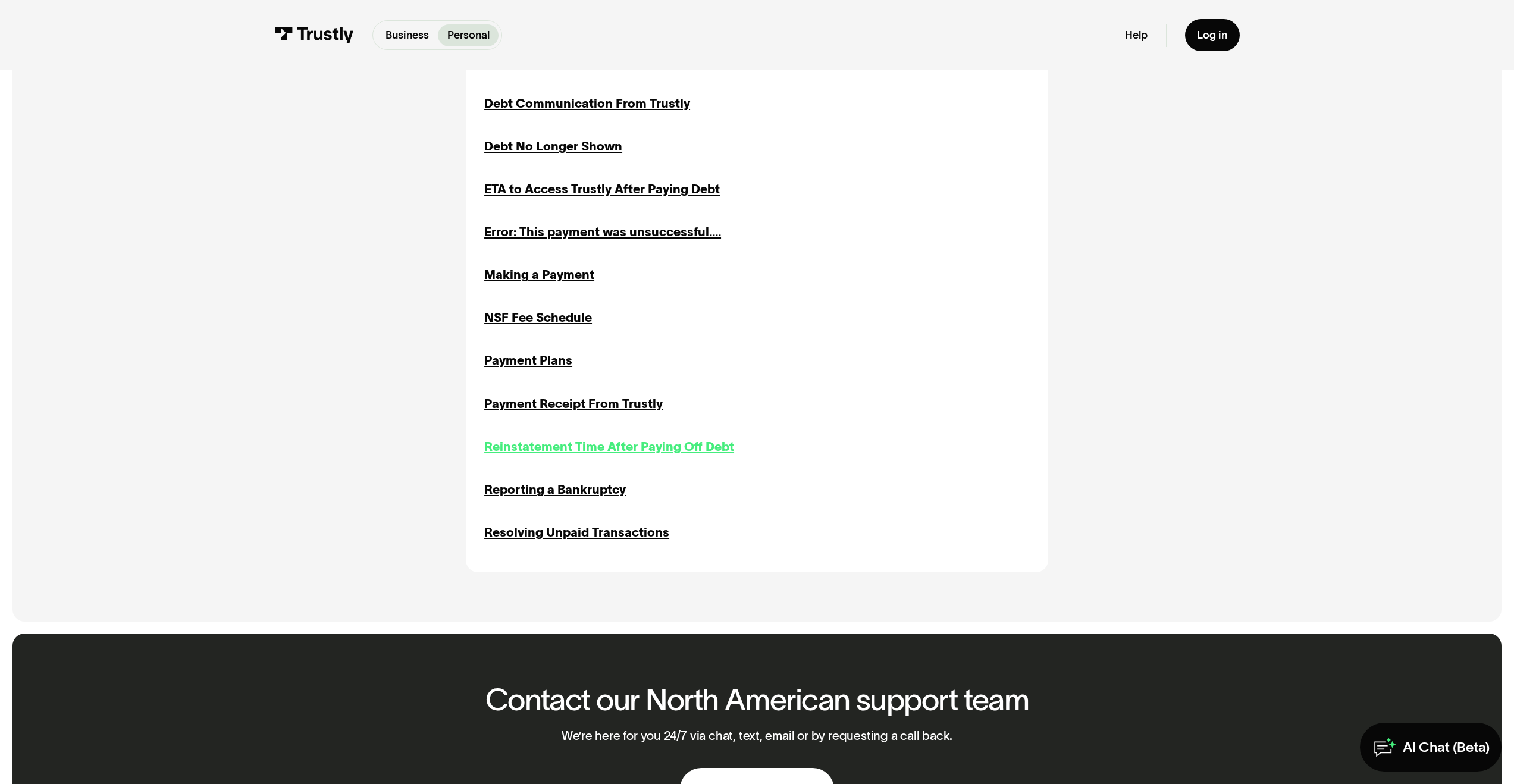
click at [589, 449] on div "Reinstatement Time After Paying Off Debt" at bounding box center [609, 447] width 250 height 19
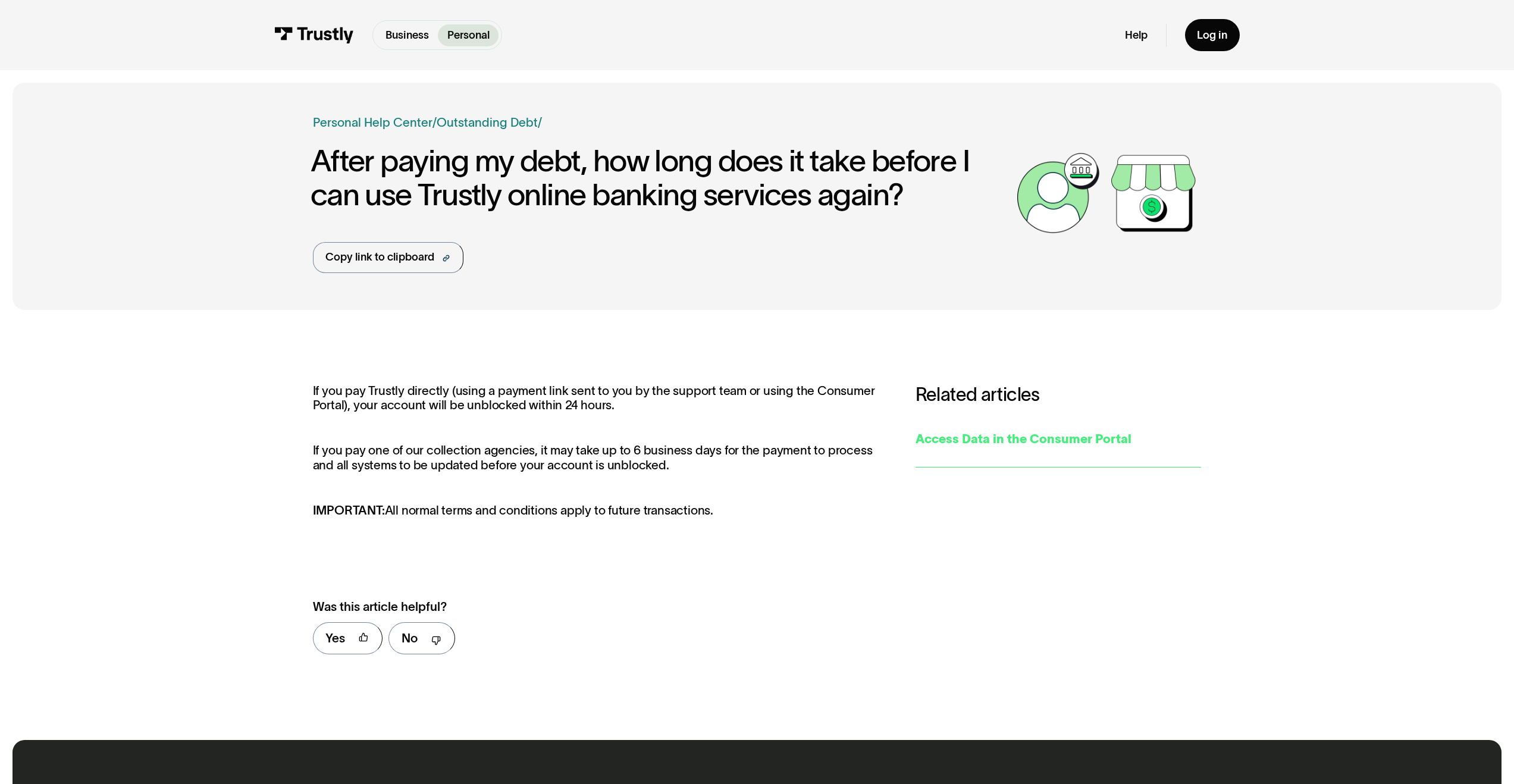
click at [1010, 434] on div "Access Data in the Consumer Portal" at bounding box center [1059, 439] width 286 height 19
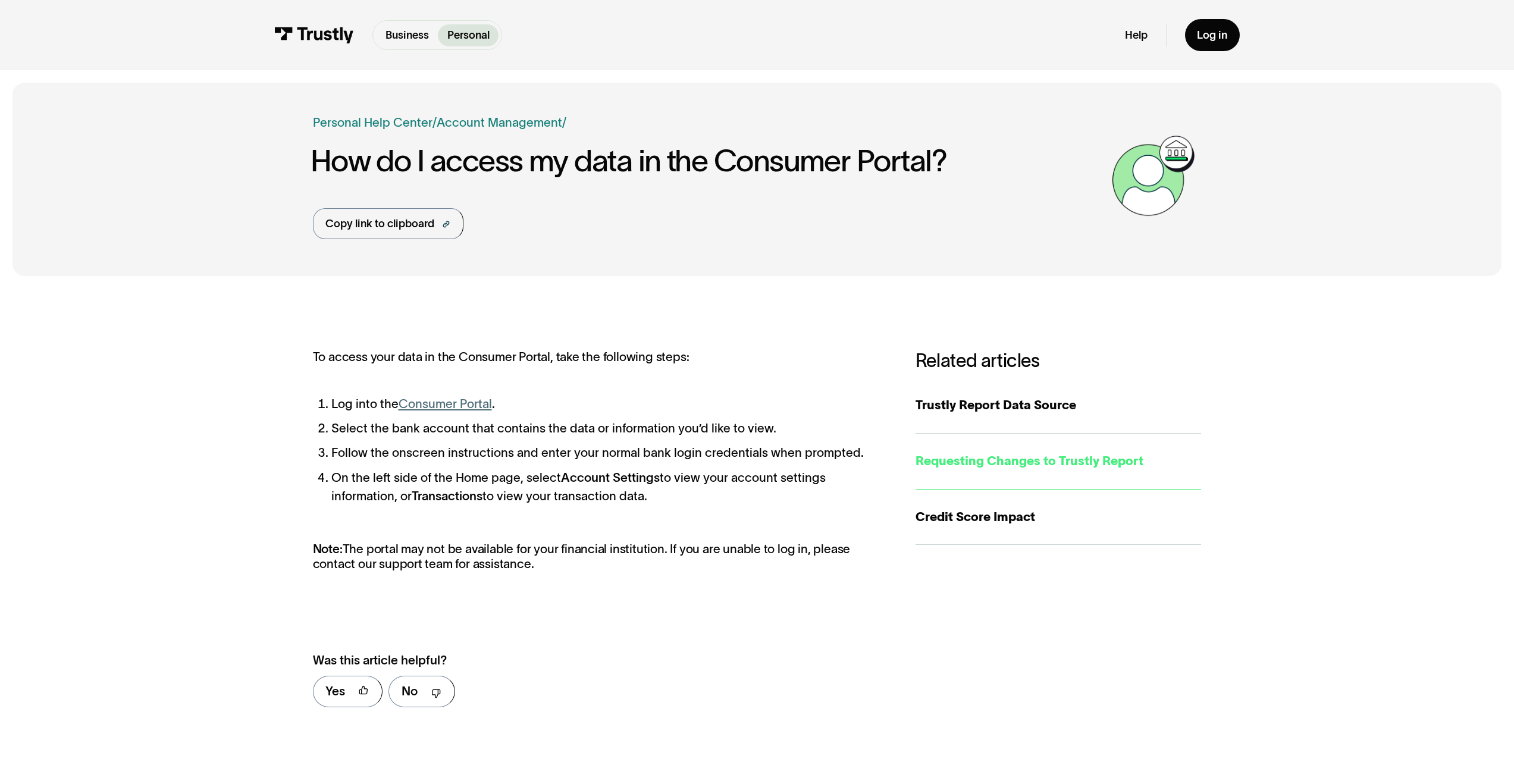
click at [987, 468] on div "Requesting Changes to Trustly Report" at bounding box center [1059, 461] width 286 height 19
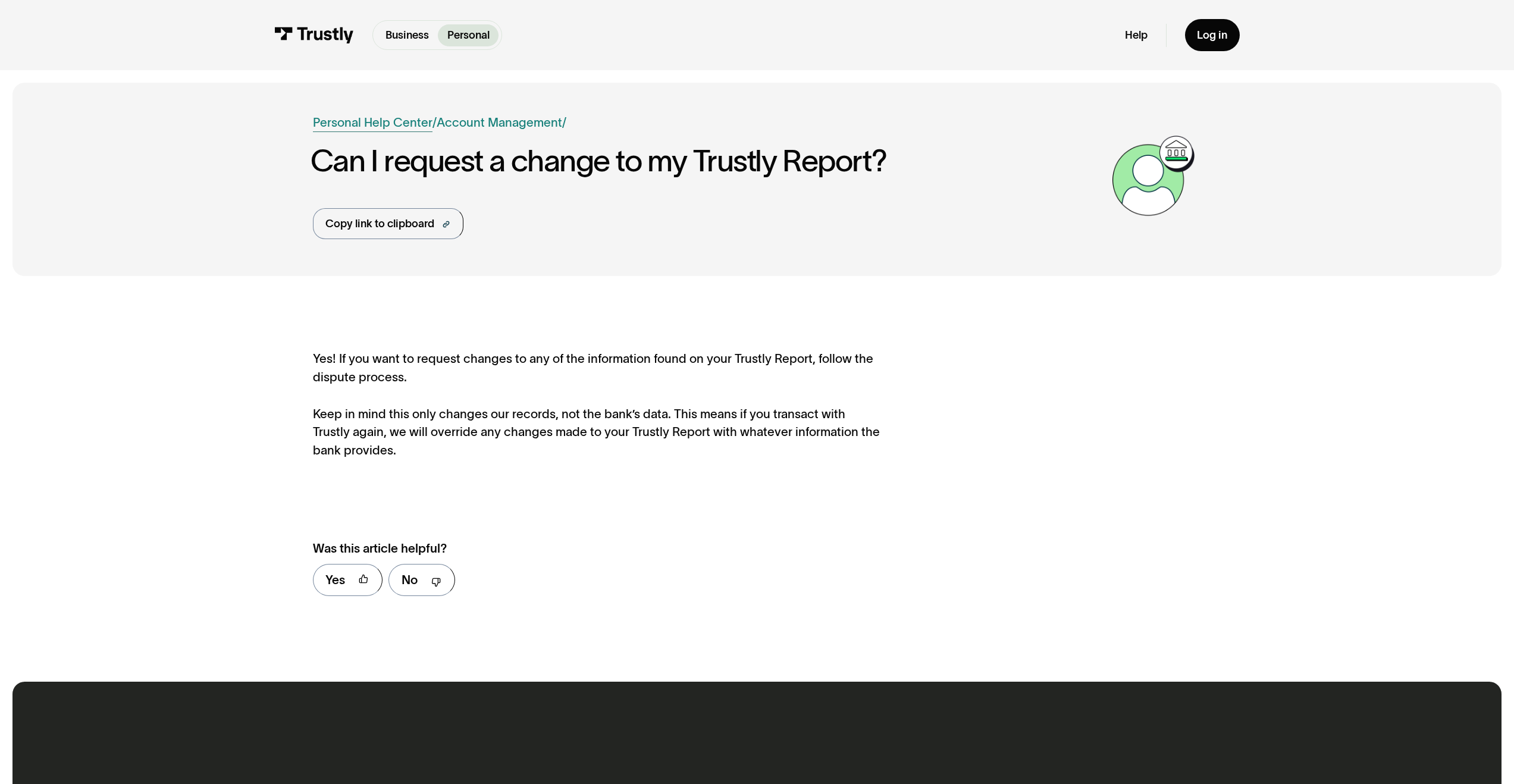
click at [401, 123] on link "Personal Help Center" at bounding box center [373, 123] width 120 height 19
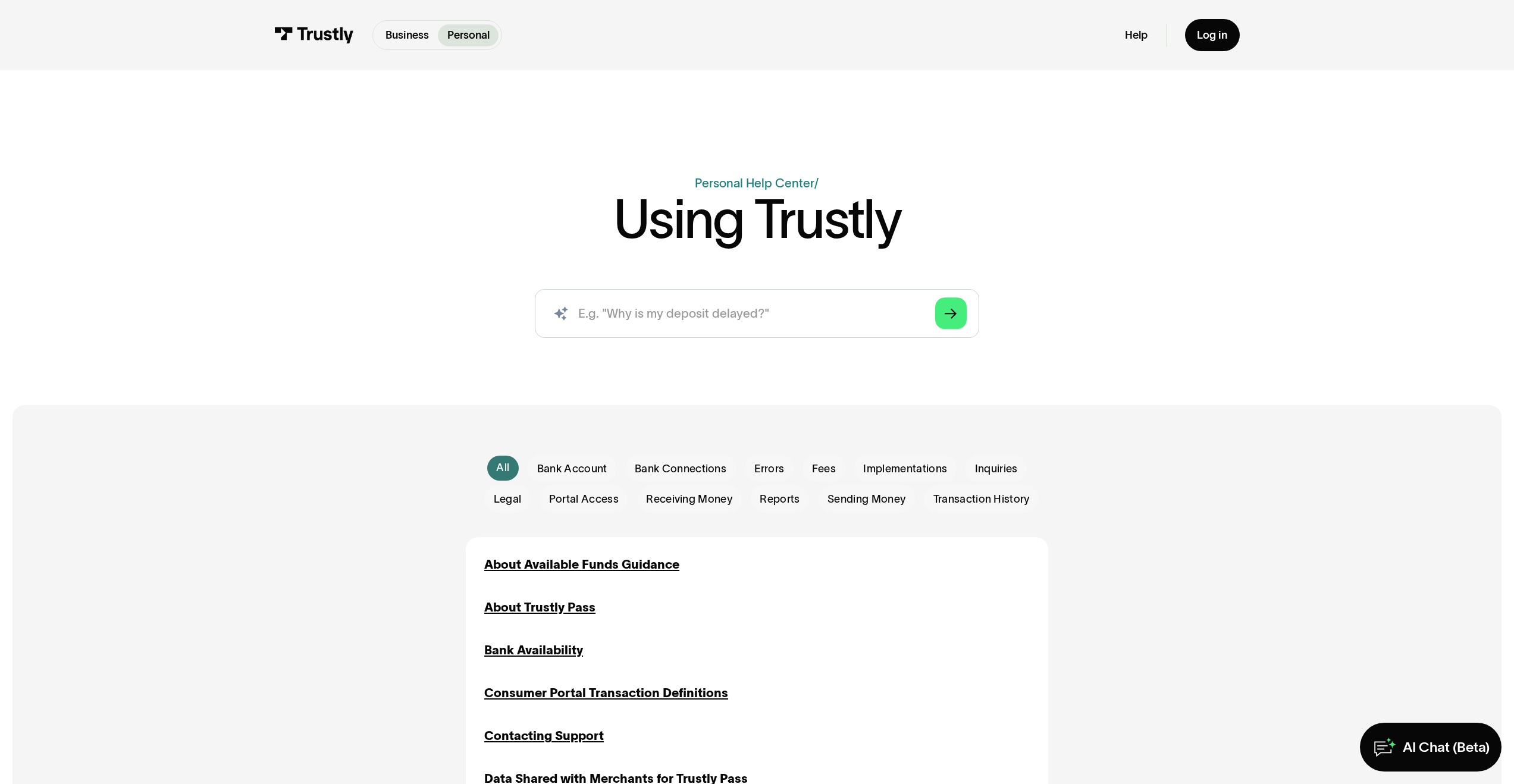
click at [543, 611] on div "About Trustly Pass" at bounding box center [540, 607] width 111 height 19
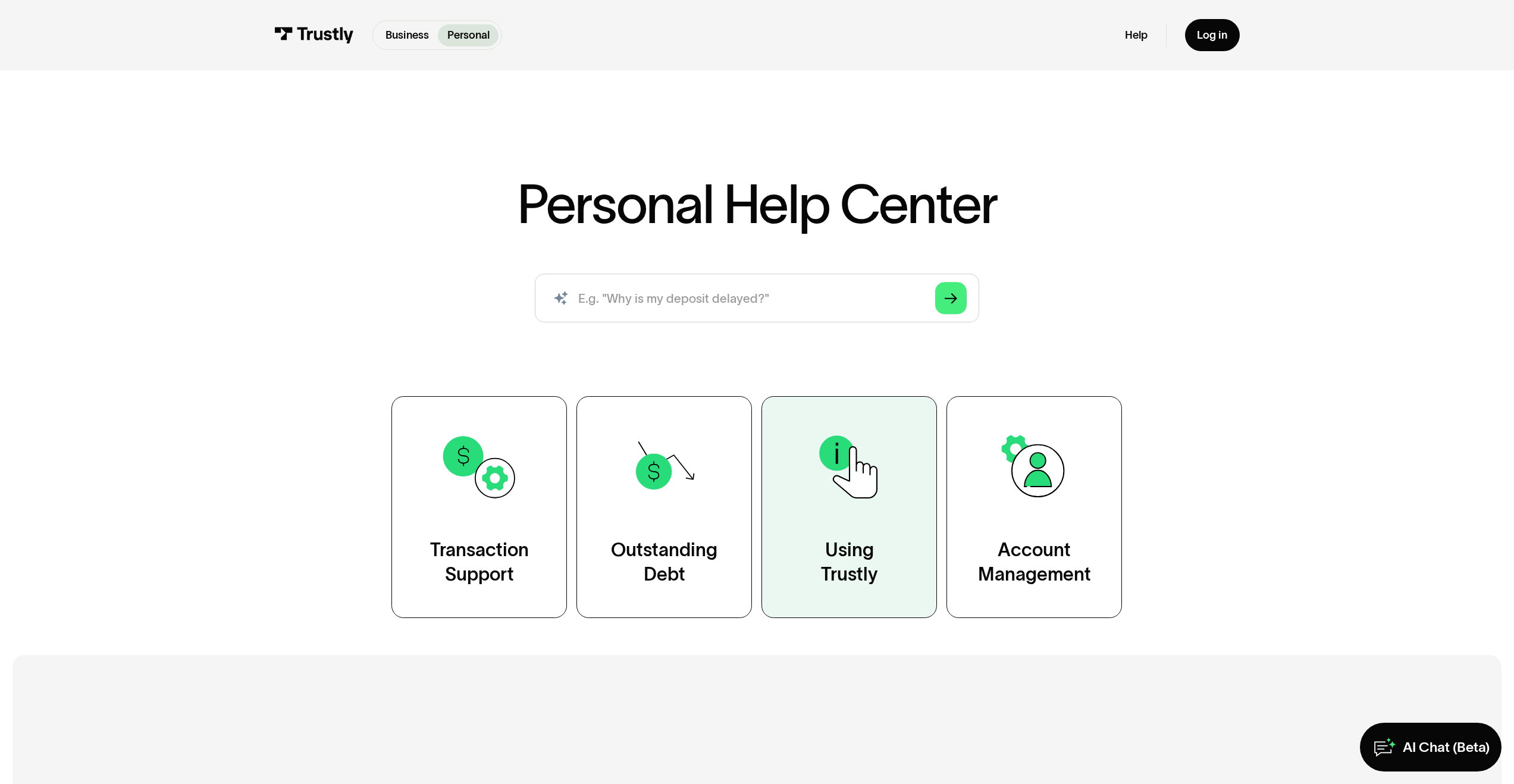
click at [813, 494] on img at bounding box center [849, 467] width 80 height 80
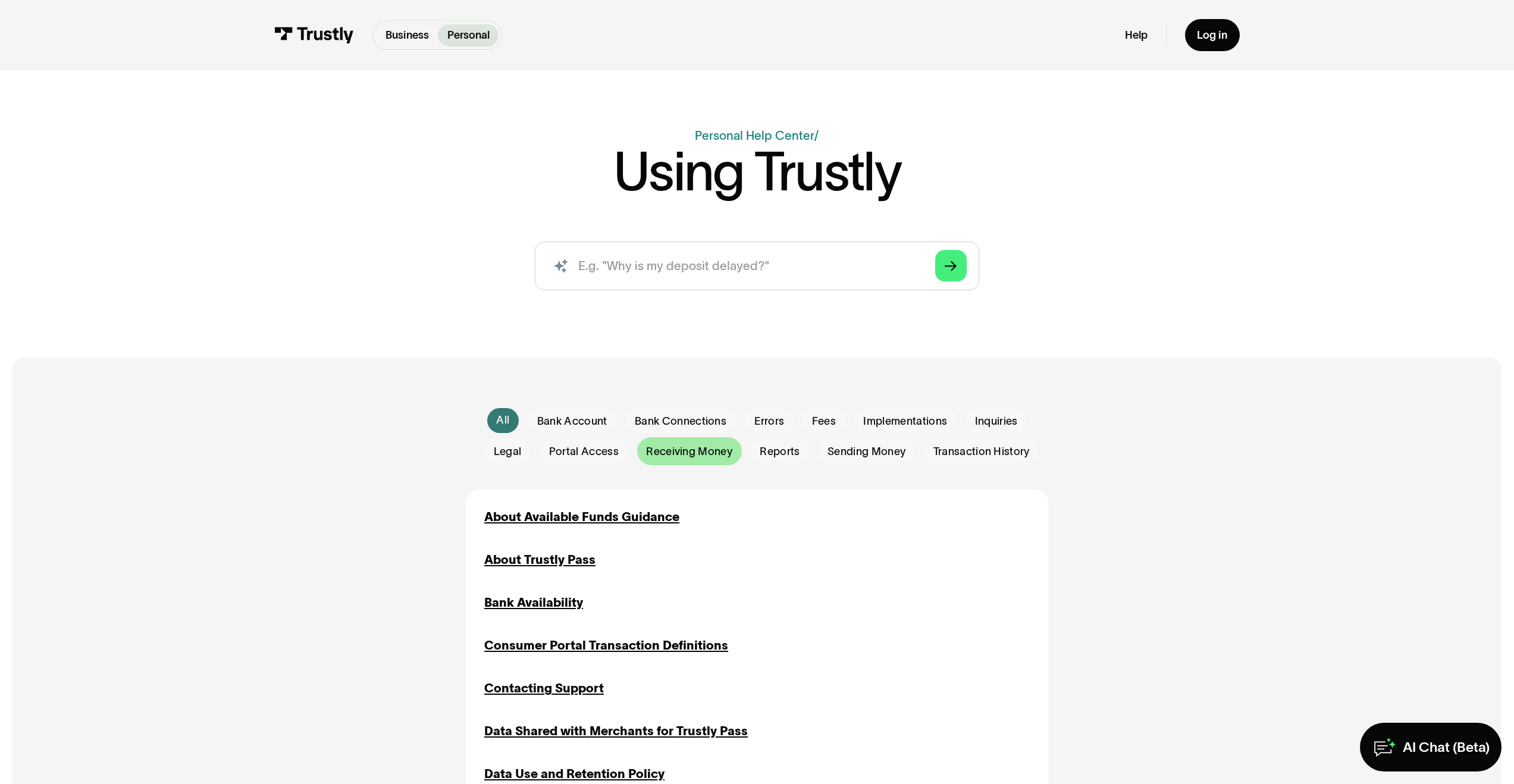
scroll to position [69, 0]
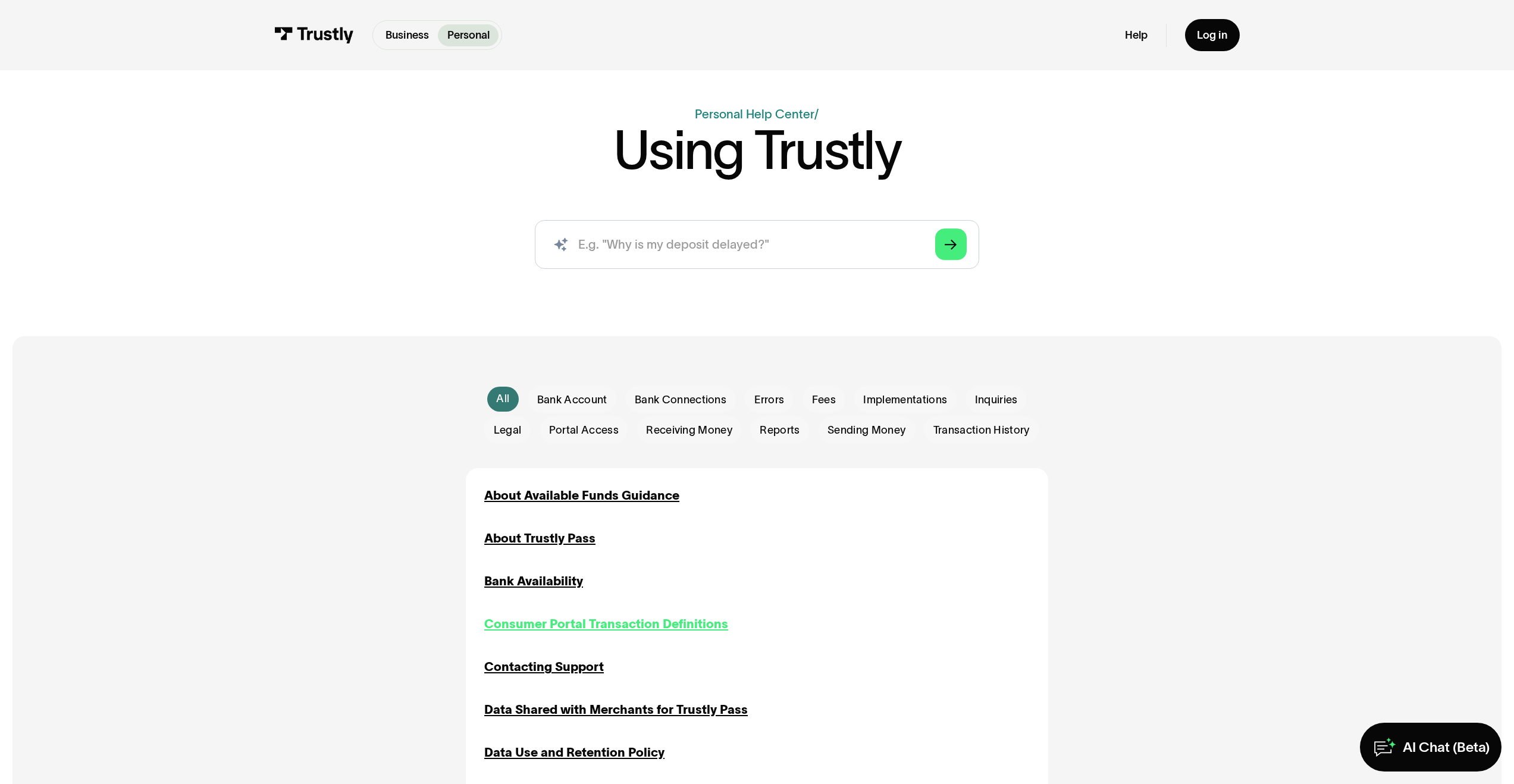
click at [549, 618] on div "Consumer Portal Transaction Definitions" at bounding box center [606, 624] width 244 height 19
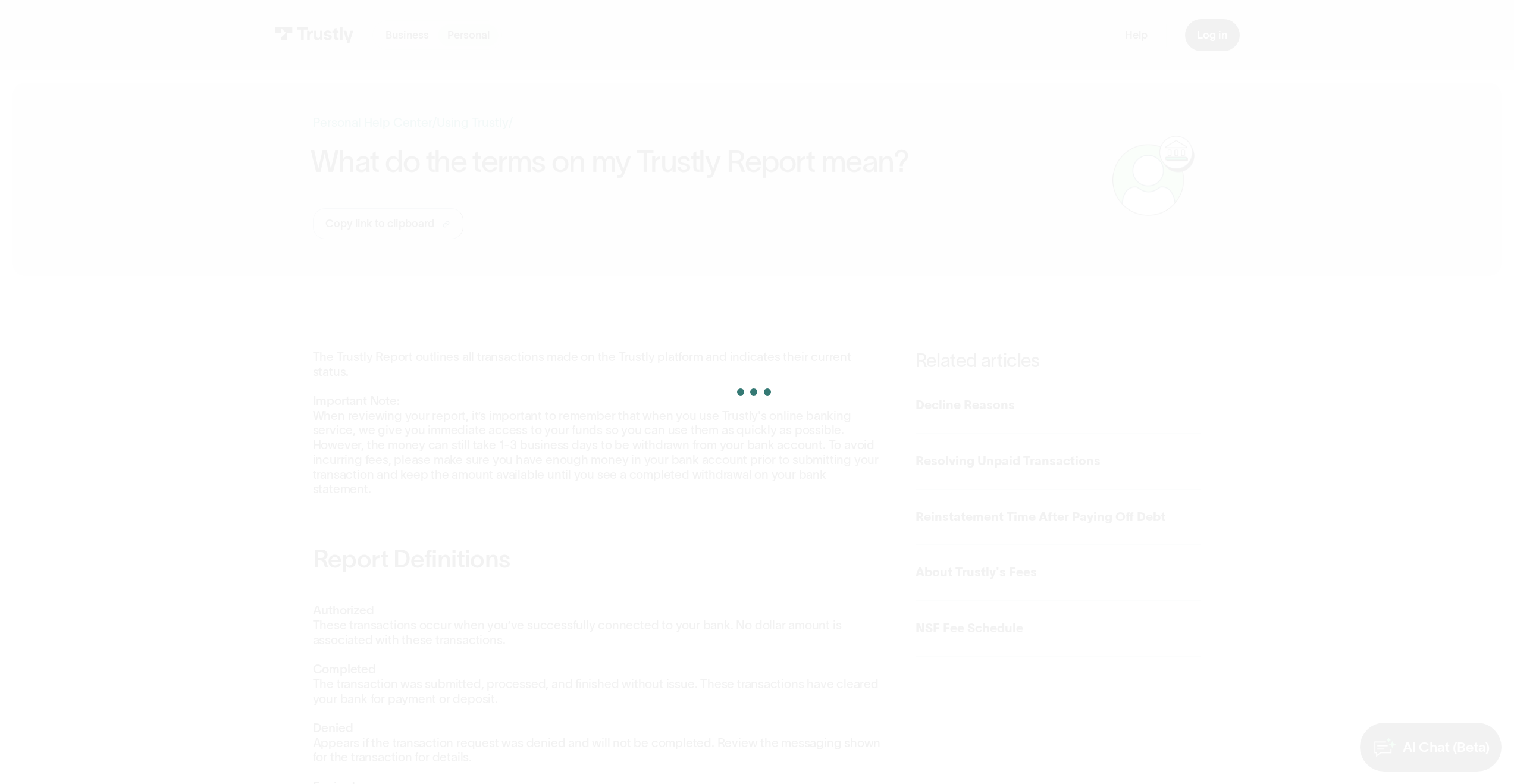
click at [1460, 754] on div at bounding box center [757, 392] width 1514 height 784
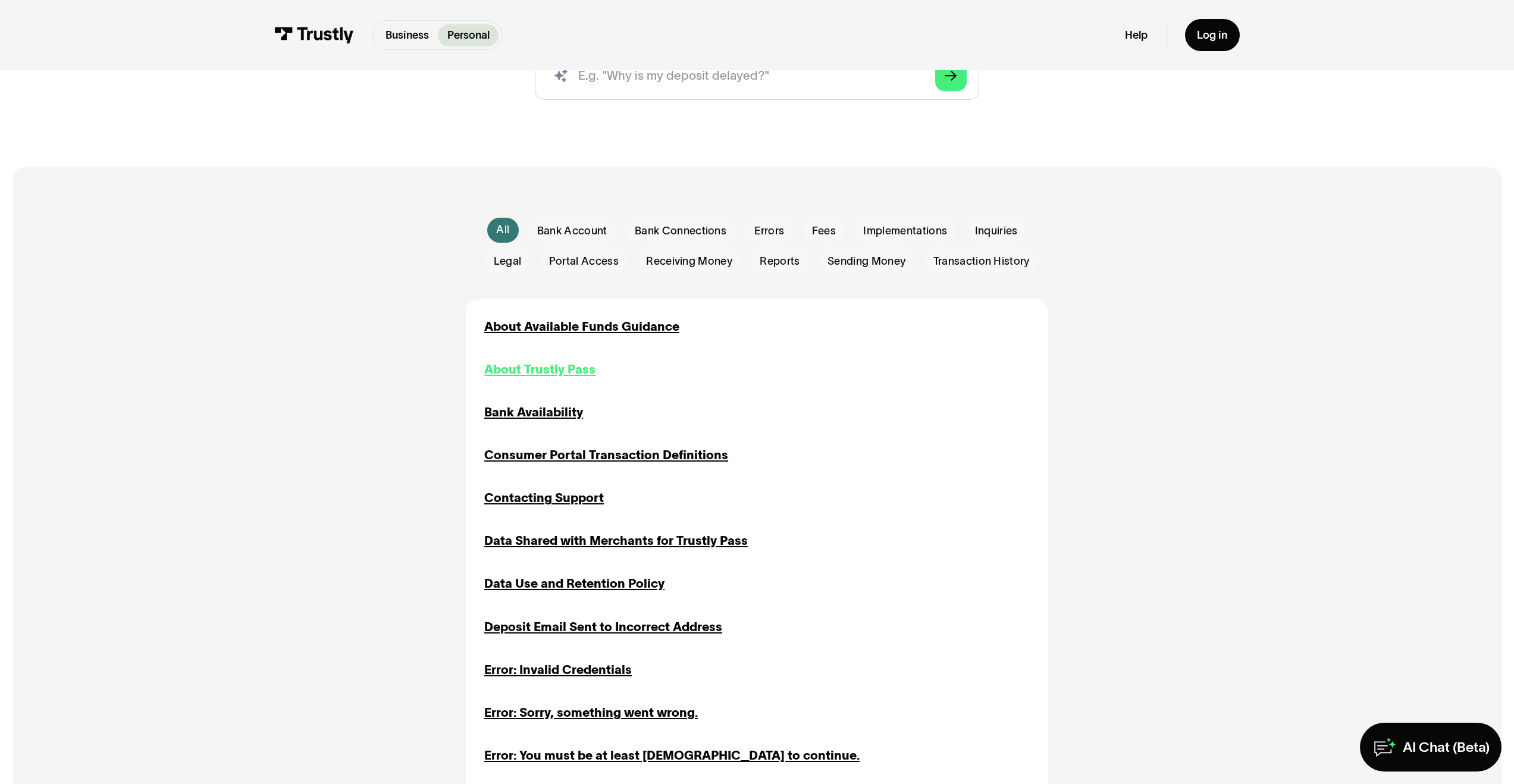
scroll to position [254, 0]
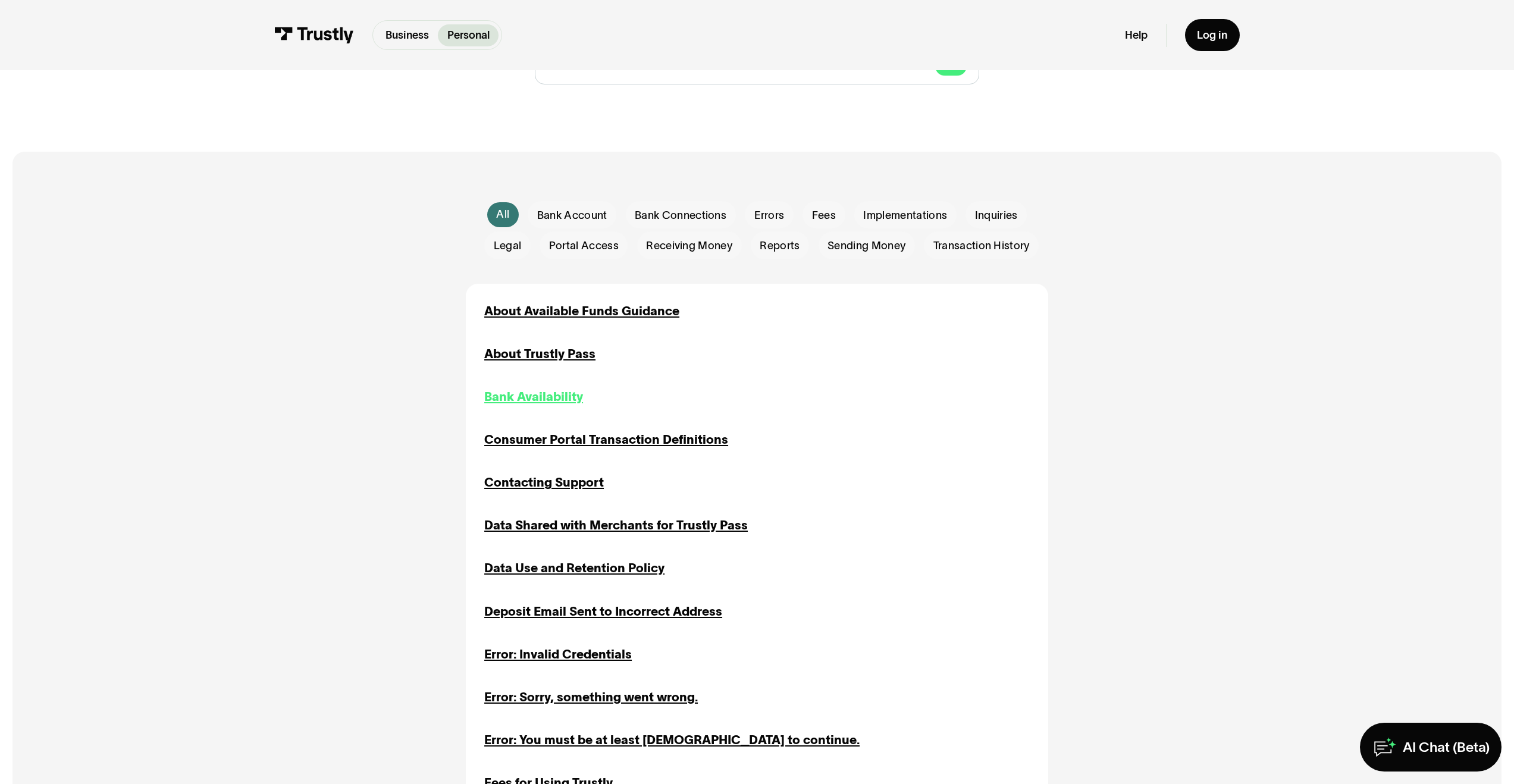
click at [497, 392] on div "Bank Availability" at bounding box center [534, 396] width 99 height 19
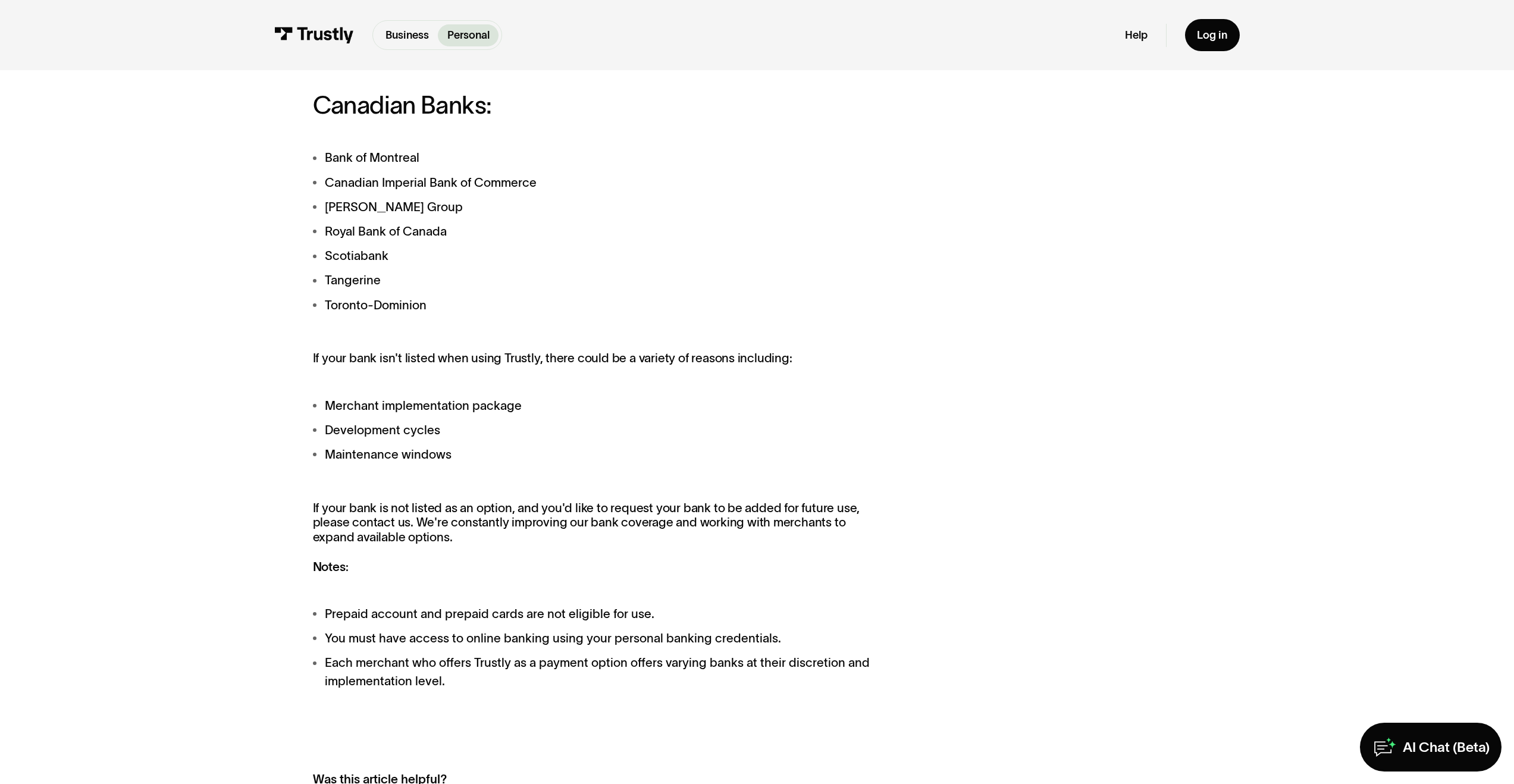
scroll to position [1726, 0]
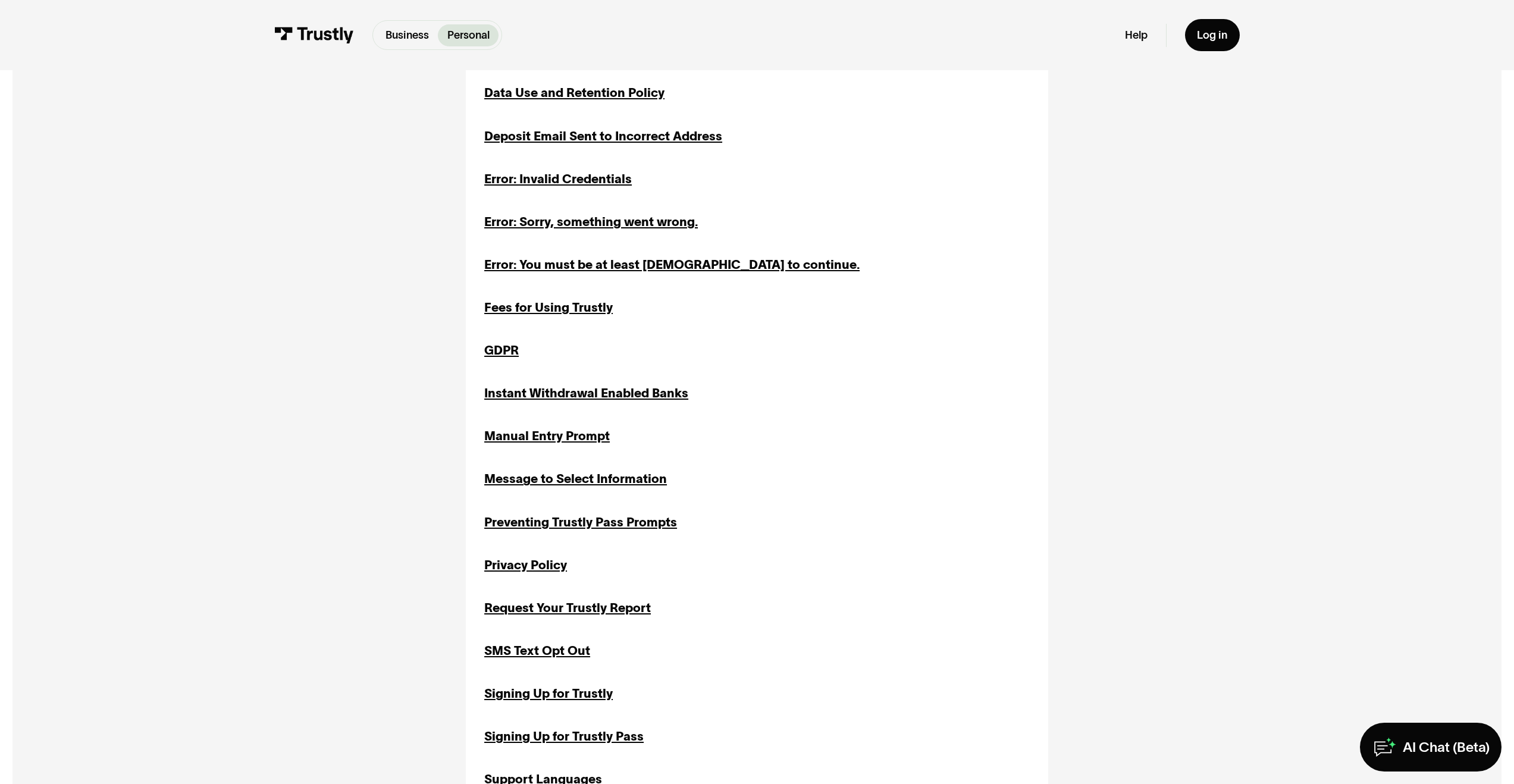
scroll to position [856, 0]
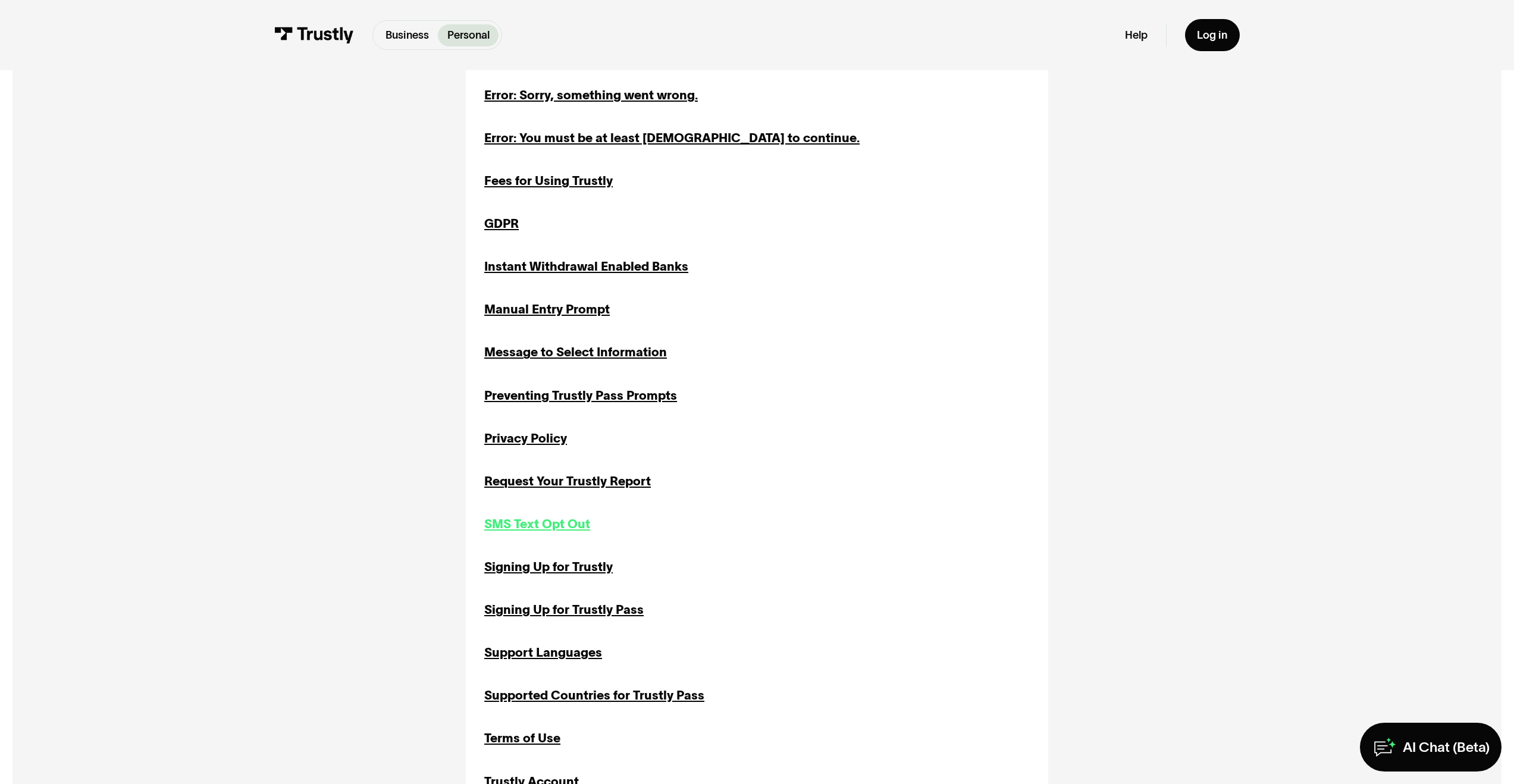
click at [579, 526] on div "SMS Text Opt Out" at bounding box center [537, 524] width 106 height 19
click at [576, 521] on div "SMS Text Opt Out" at bounding box center [537, 524] width 106 height 19
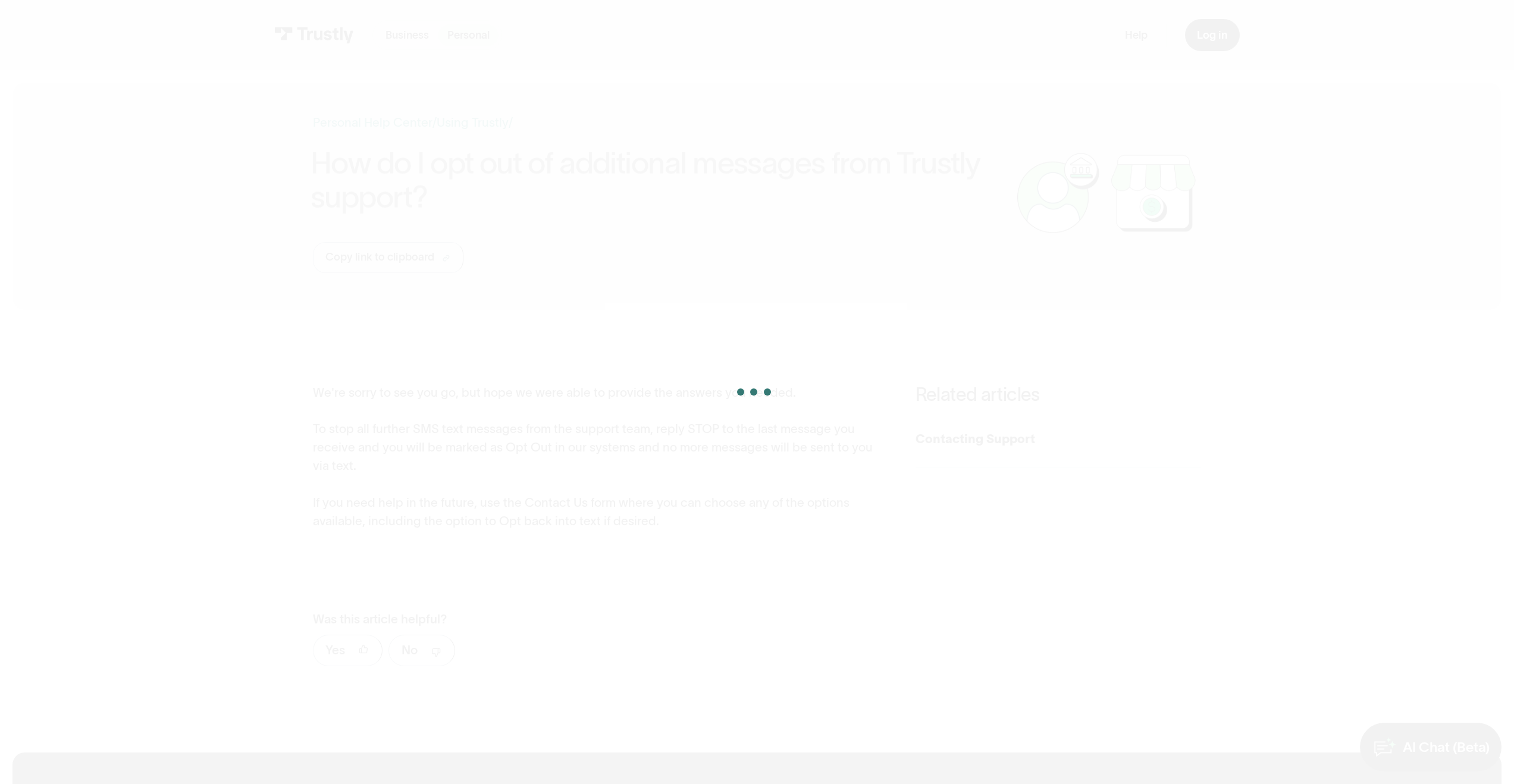
click at [1449, 752] on div at bounding box center [757, 392] width 1514 height 784
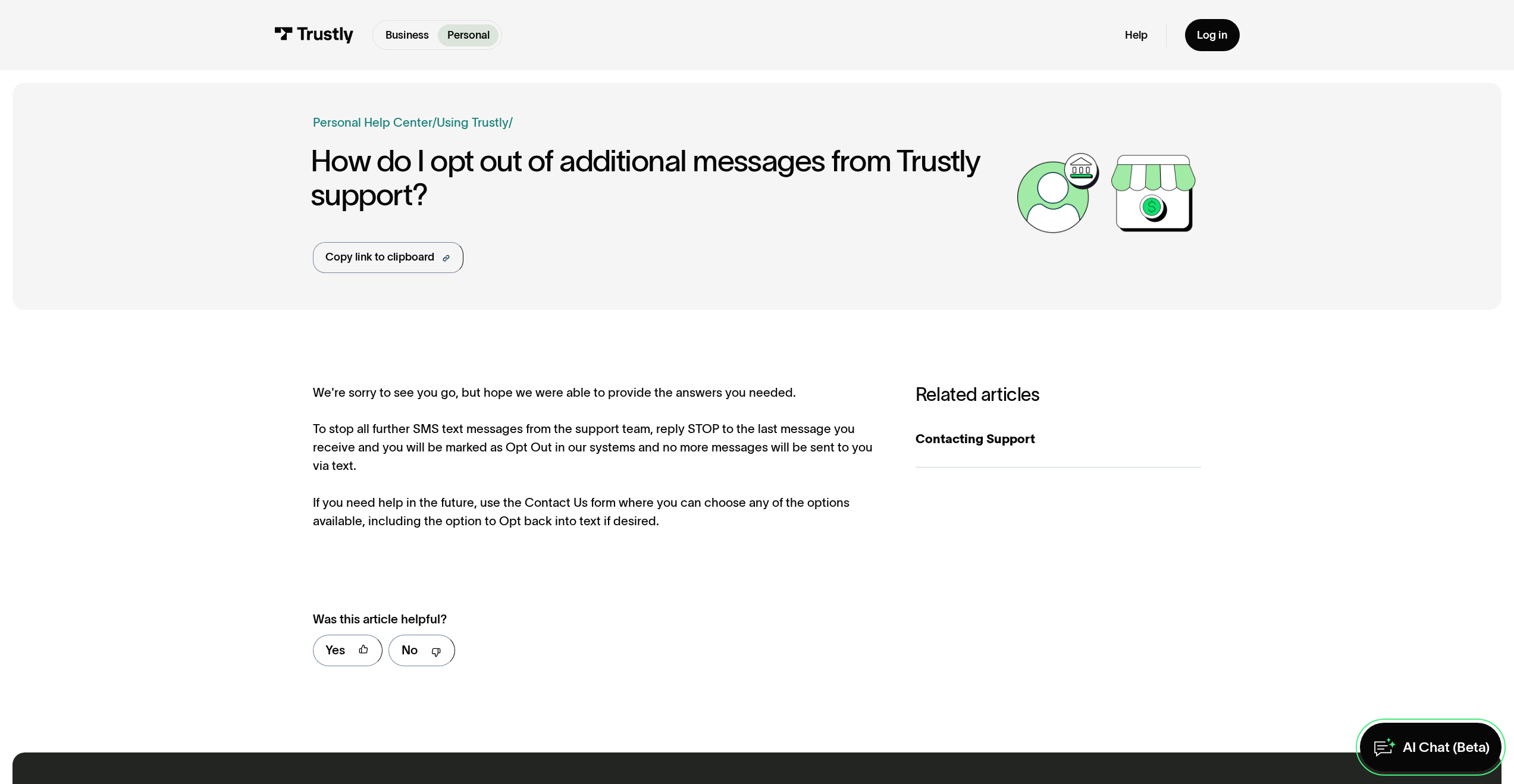
click at [1449, 752] on div "AI Chat (Beta)" at bounding box center [1447, 747] width 87 height 18
click at [376, 130] on link "Personal Help Center" at bounding box center [373, 123] width 120 height 19
